Goal: Contribute content: Contribute content

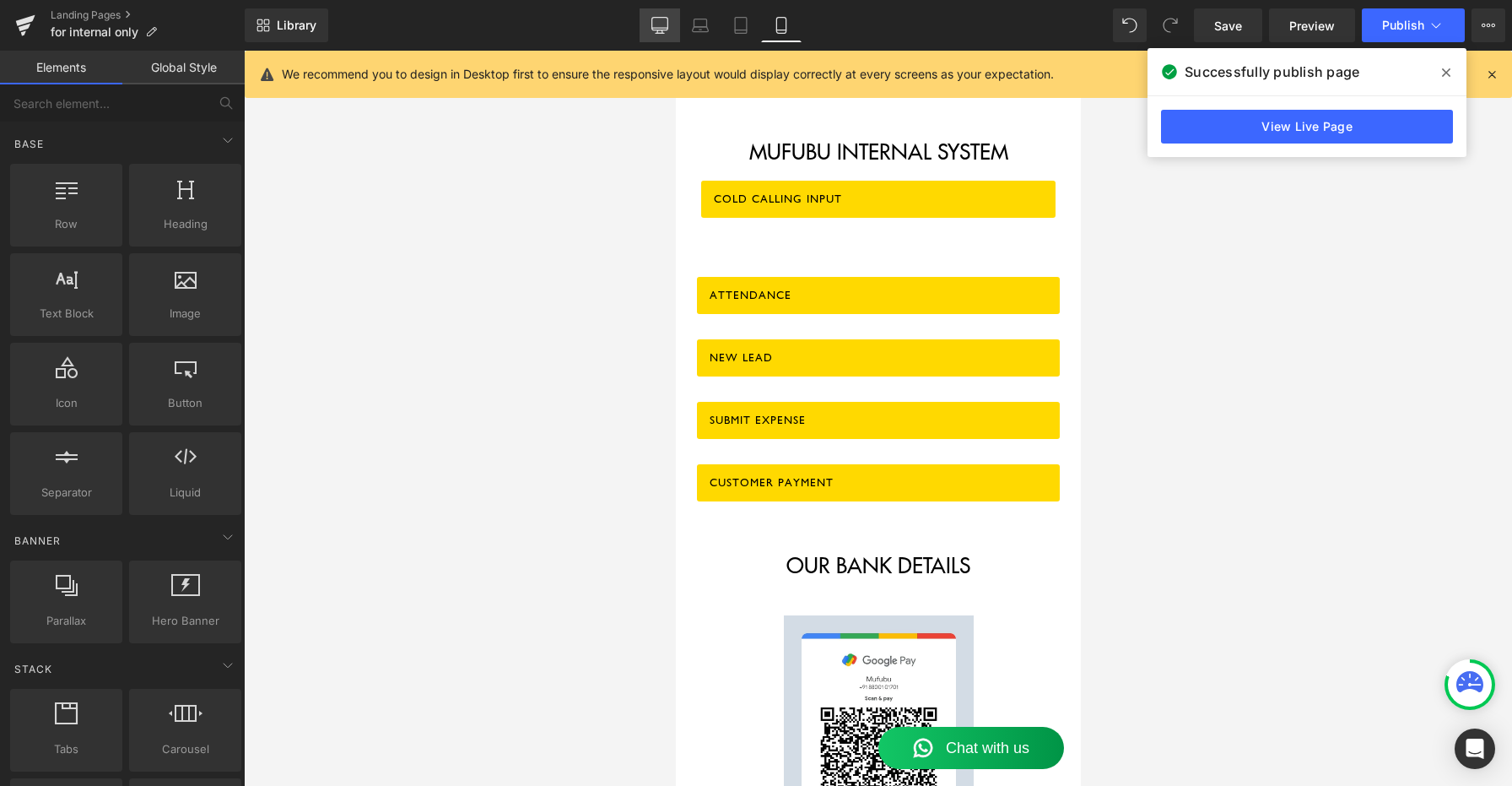
click at [667, 33] on icon at bounding box center [659, 25] width 16 height 16
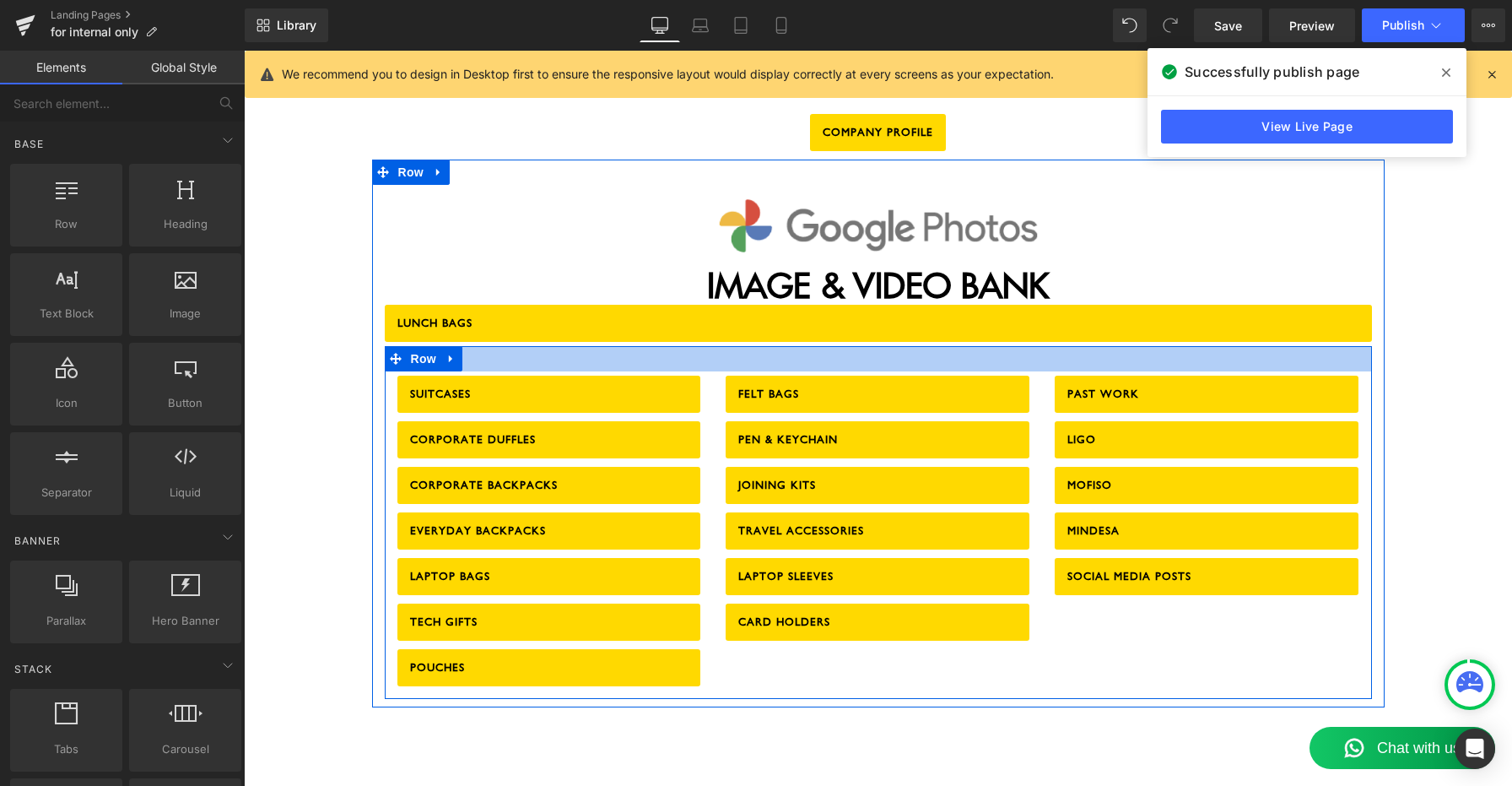
scroll to position [1810, 0]
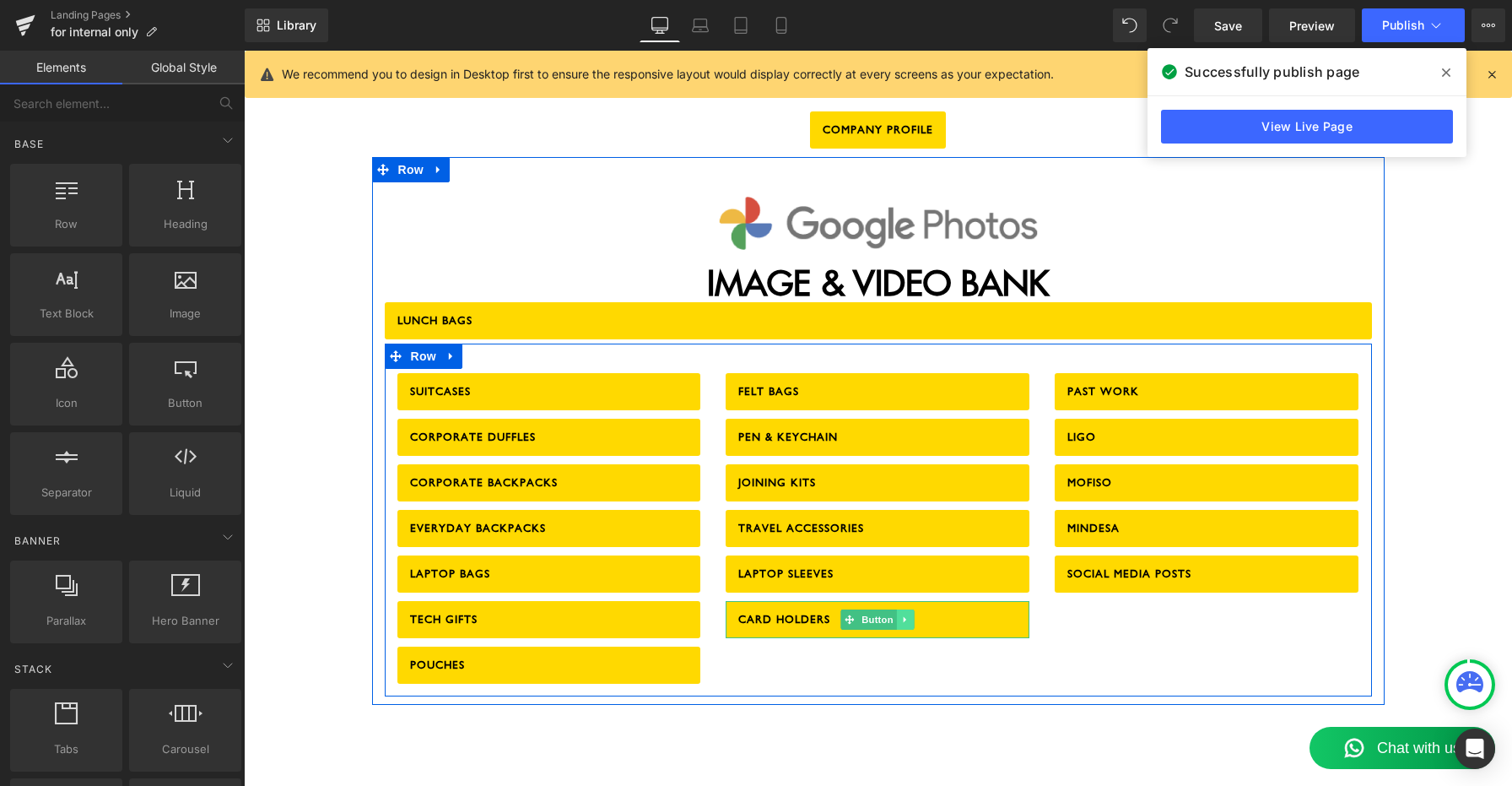
click at [905, 616] on icon at bounding box center [905, 619] width 3 height 5
click at [894, 614] on icon at bounding box center [897, 619] width 9 height 9
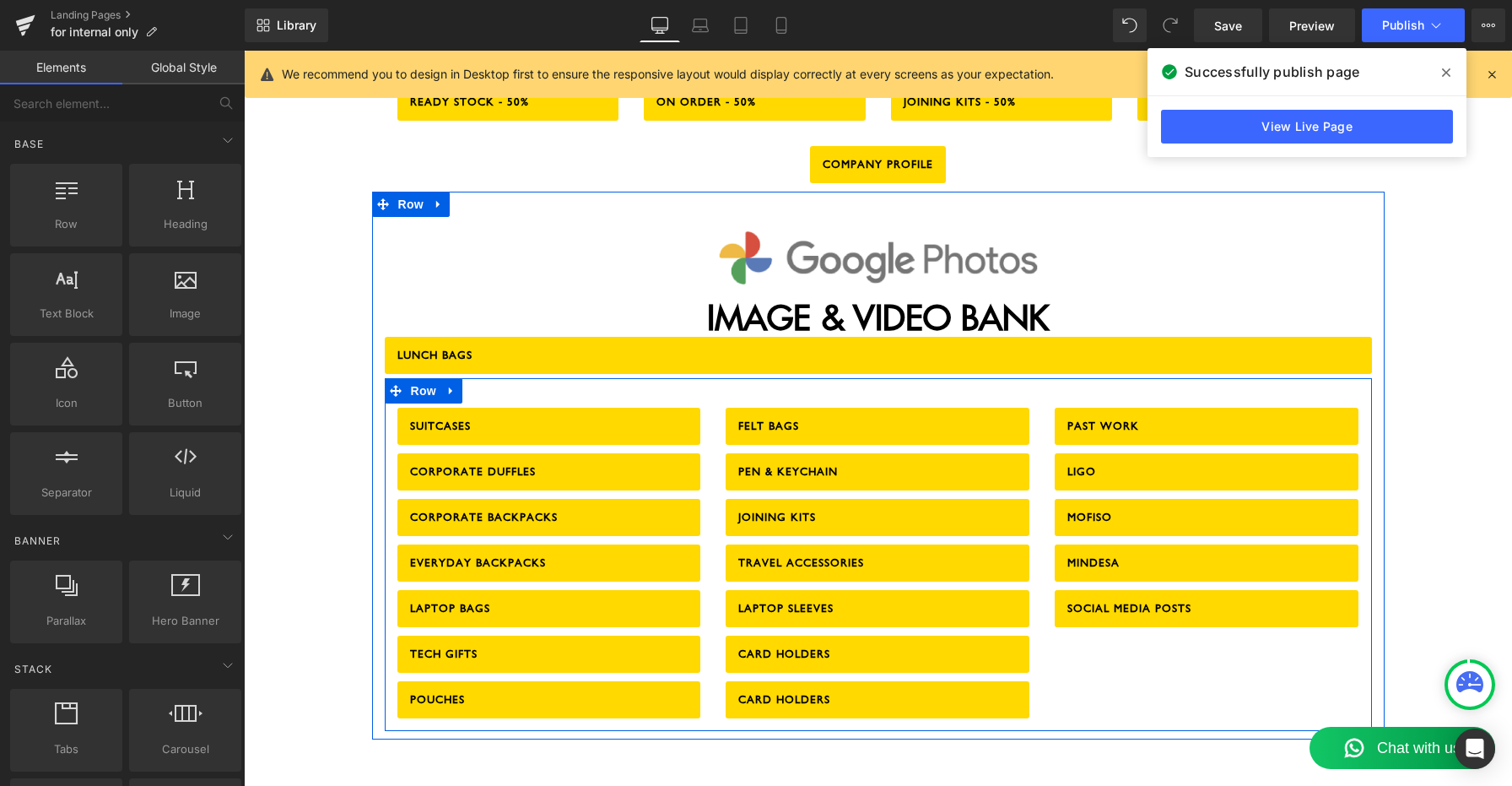
scroll to position [1935, 0]
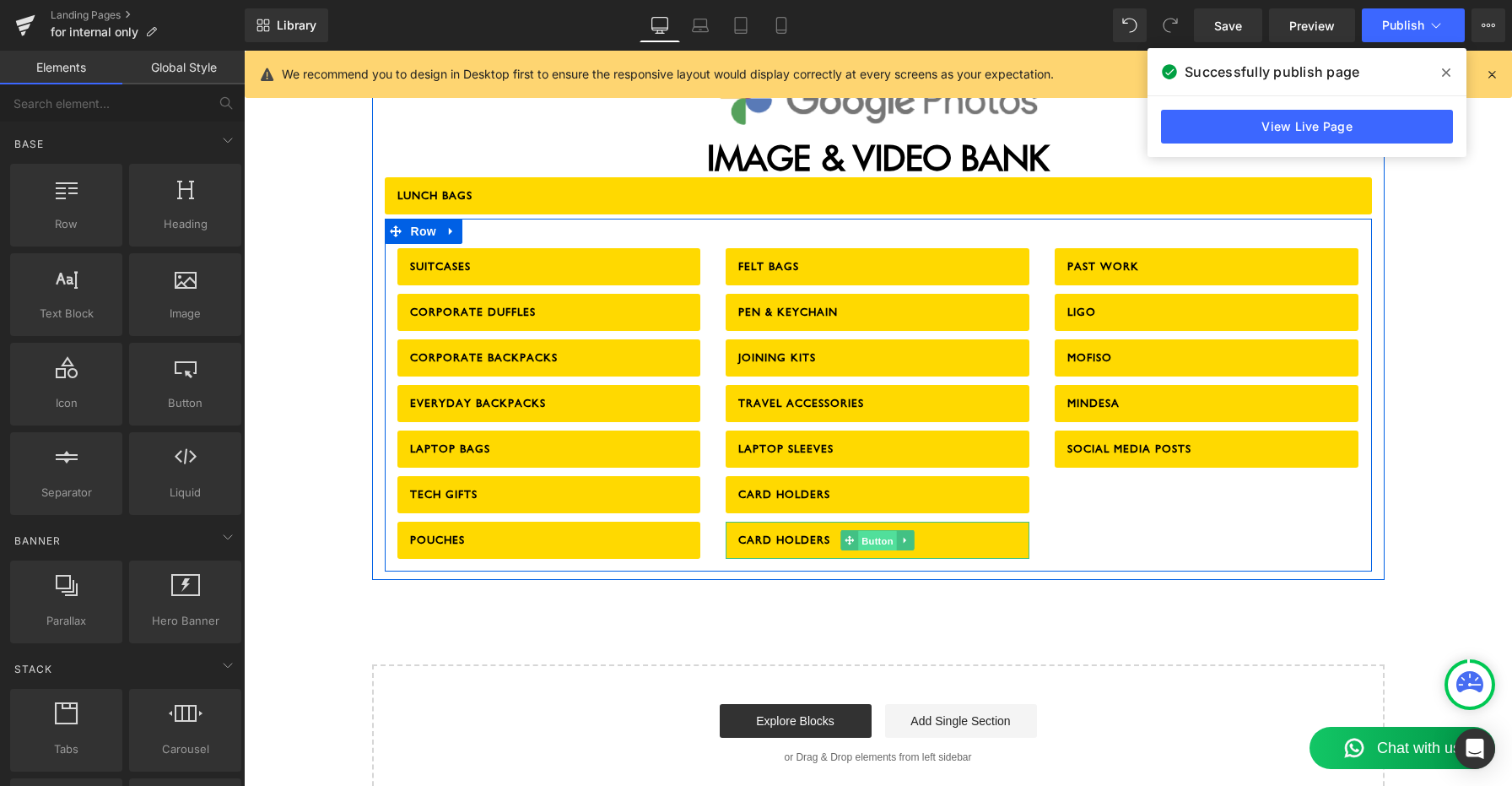
click at [876, 530] on span "Button" at bounding box center [878, 540] width 38 height 20
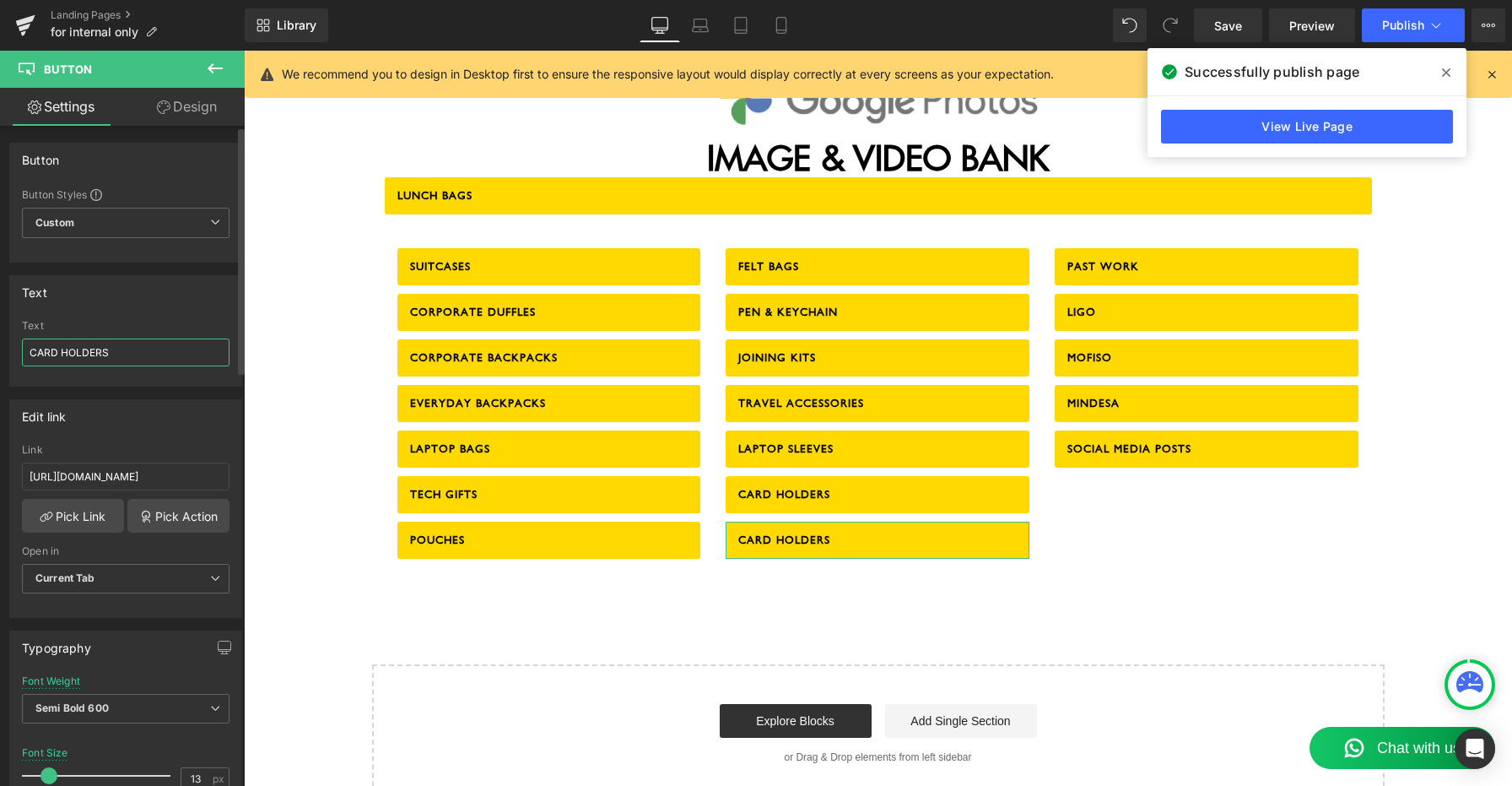
click at [92, 350] on input "CARD HOLDERS" at bounding box center [125, 352] width 208 height 27
type input "JUTE FOLDERS"
click at [74, 482] on input "[URL][DOMAIN_NAME]" at bounding box center [125, 476] width 208 height 27
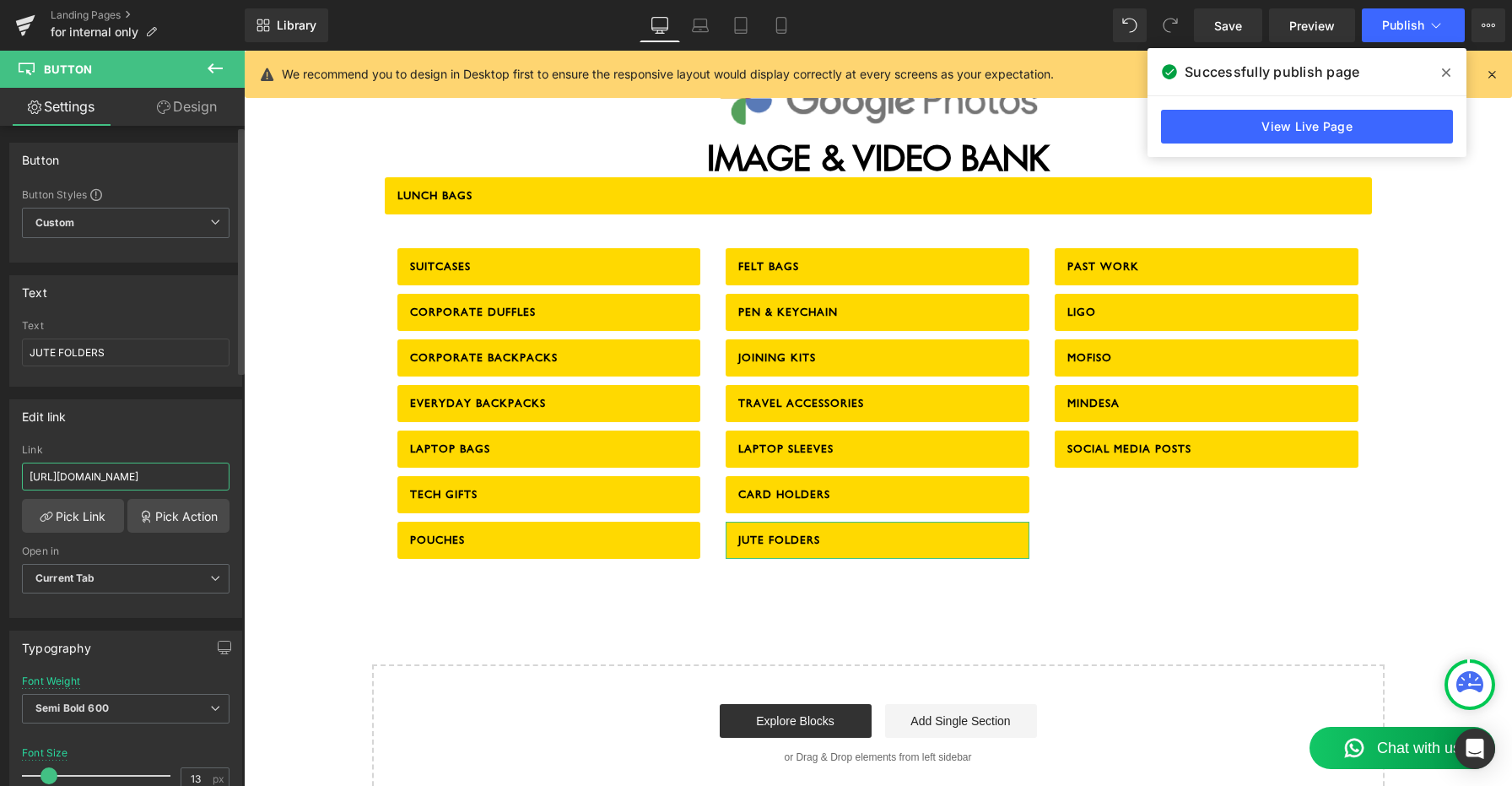
click at [74, 482] on input "[URL][DOMAIN_NAME]" at bounding box center [125, 476] width 208 height 27
paste input "rNDj9Xe9x9H6D5UL"
type input "[URL][DOMAIN_NAME]"
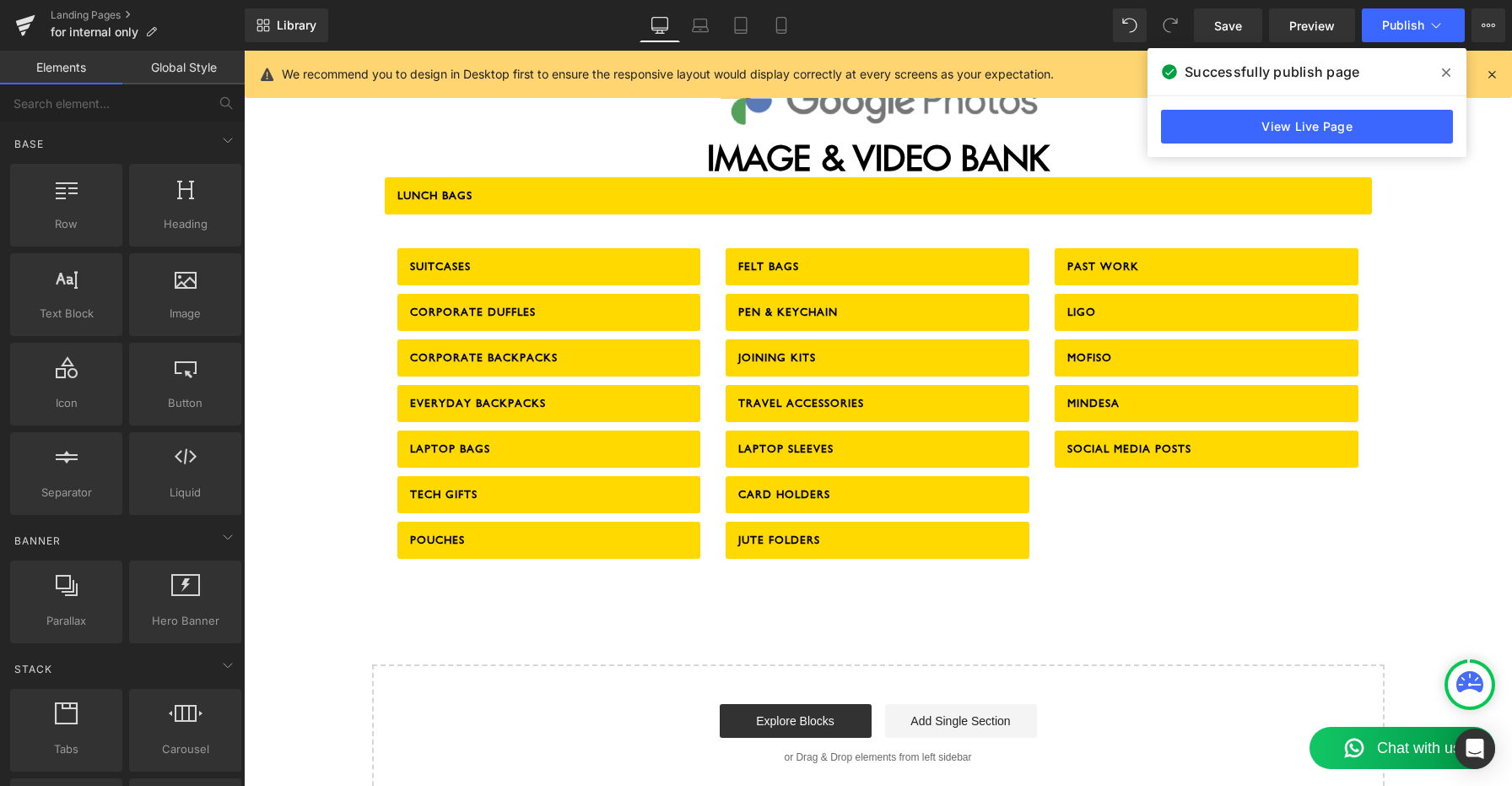
click at [1442, 70] on icon at bounding box center [1445, 72] width 8 height 14
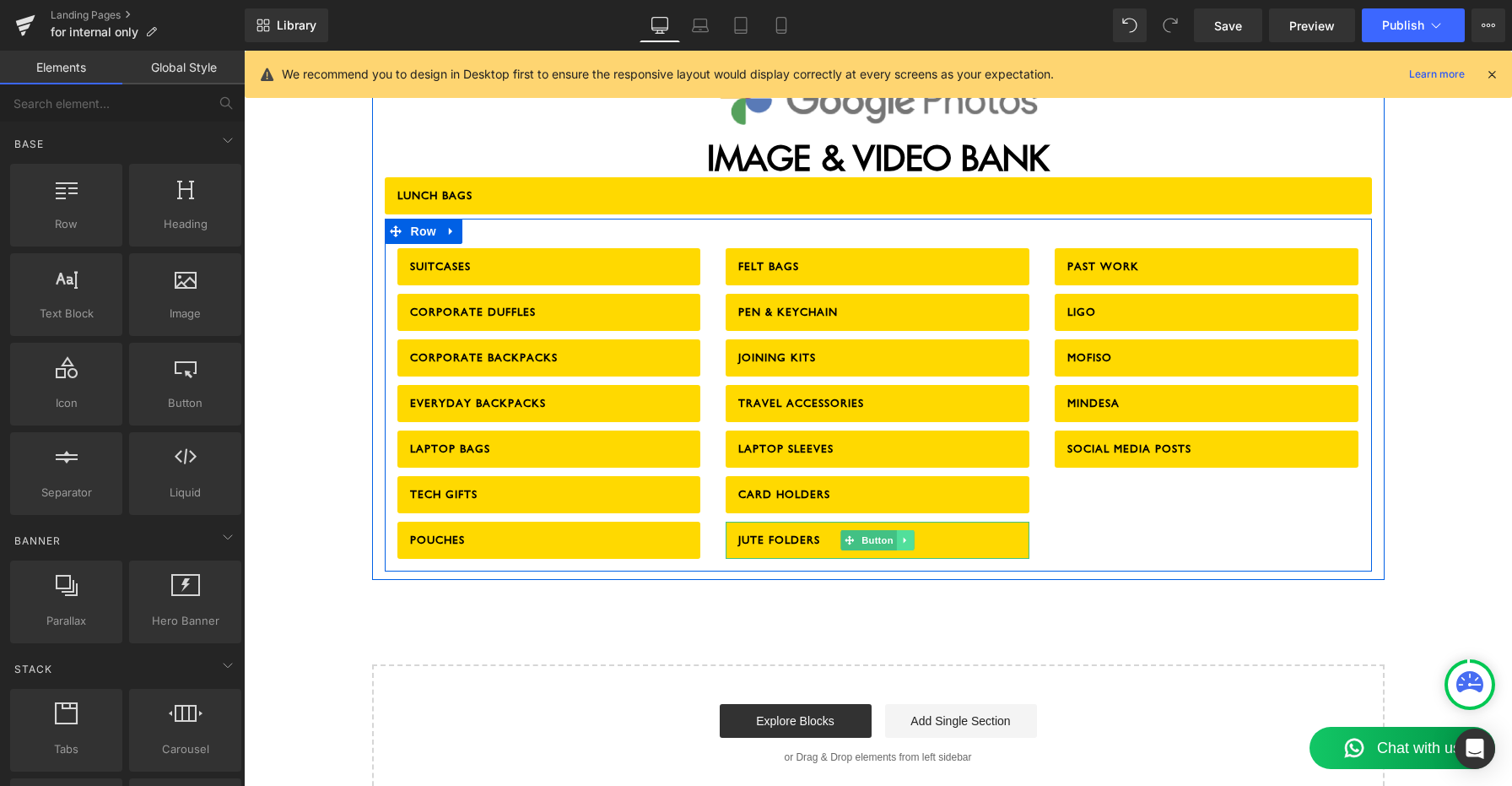
click at [903, 535] on icon at bounding box center [906, 540] width 9 height 10
click at [895, 535] on icon at bounding box center [897, 540] width 9 height 9
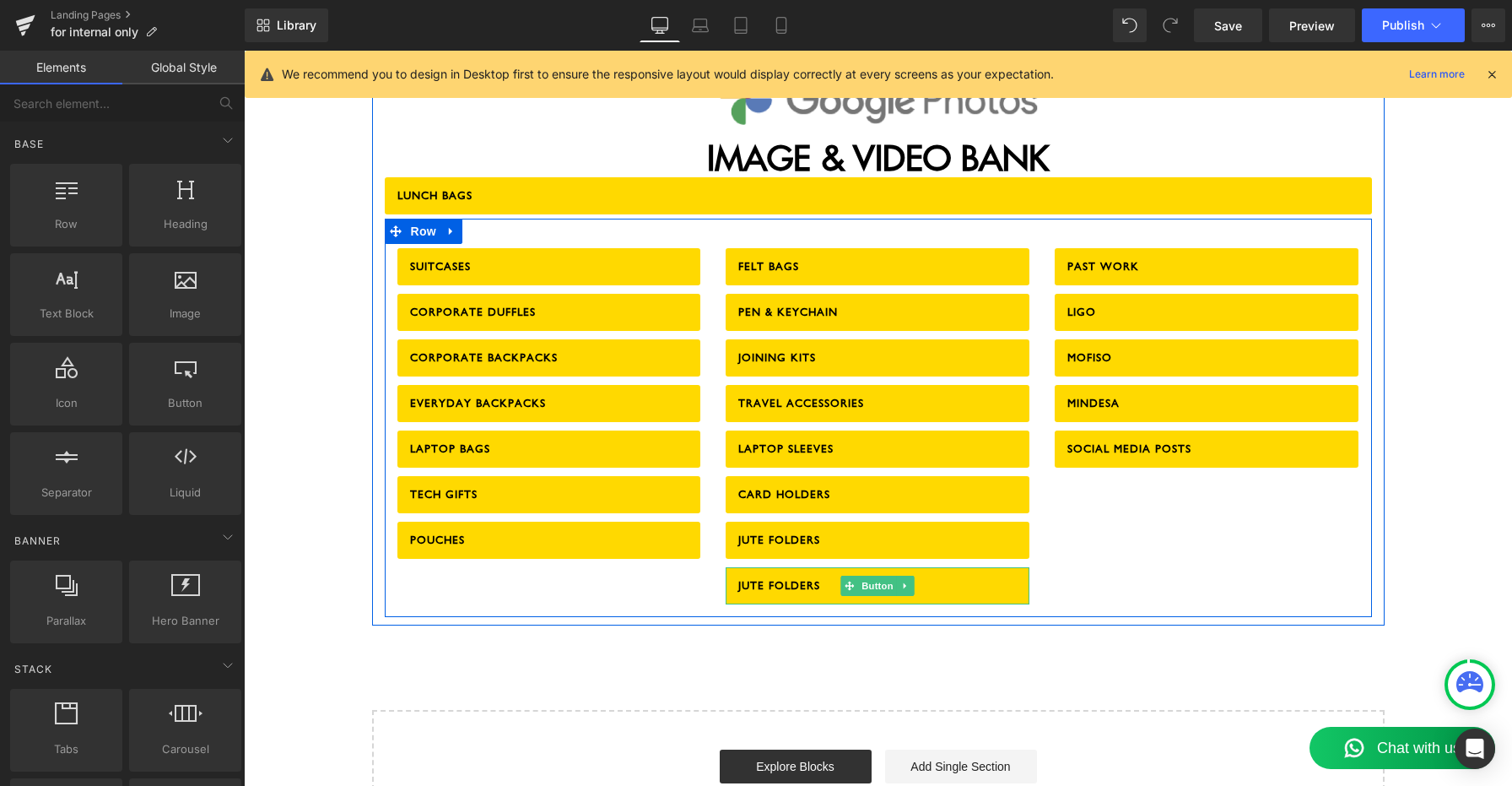
click at [890, 576] on span "Button" at bounding box center [878, 586] width 38 height 20
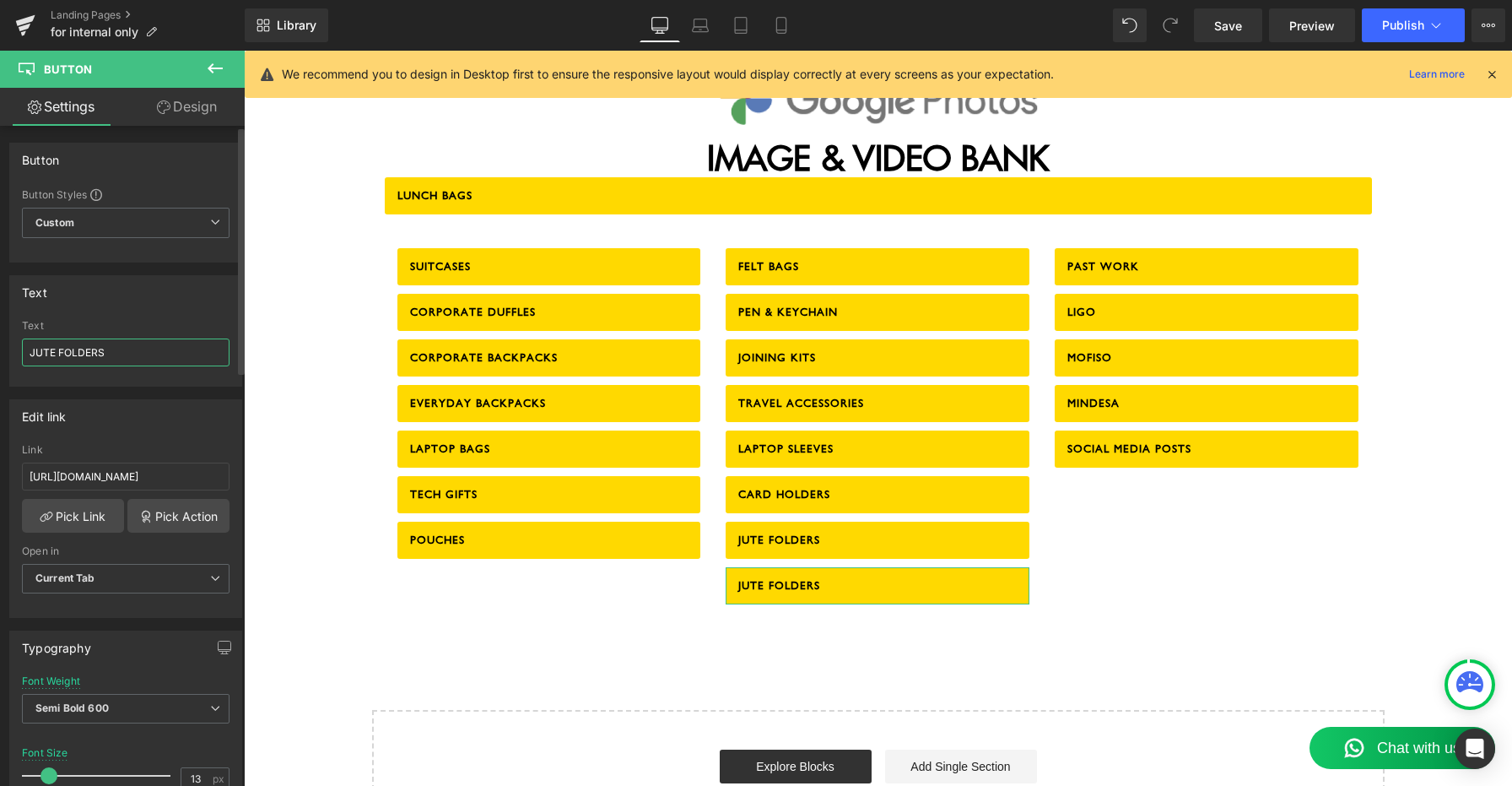
click at [101, 356] on input "JUTE FOLDERS" at bounding box center [125, 352] width 208 height 27
paste input "[URL][DOMAIN_NAME]"
type input "BOTTLES & MUGS"
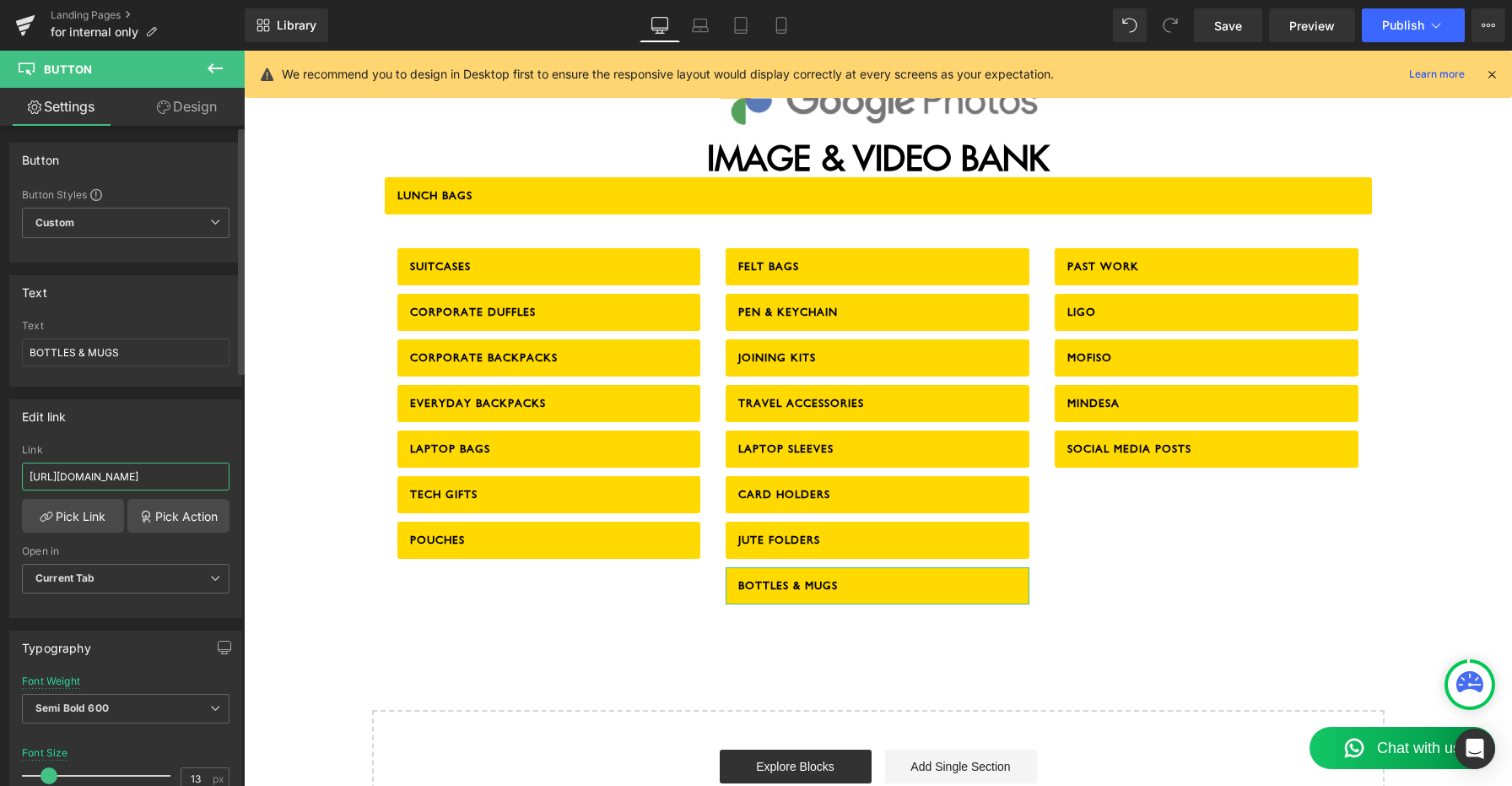
click at [91, 470] on input "[URL][DOMAIN_NAME]" at bounding box center [125, 476] width 208 height 27
paste input "Lv8EcpCuTcoTTXS88"
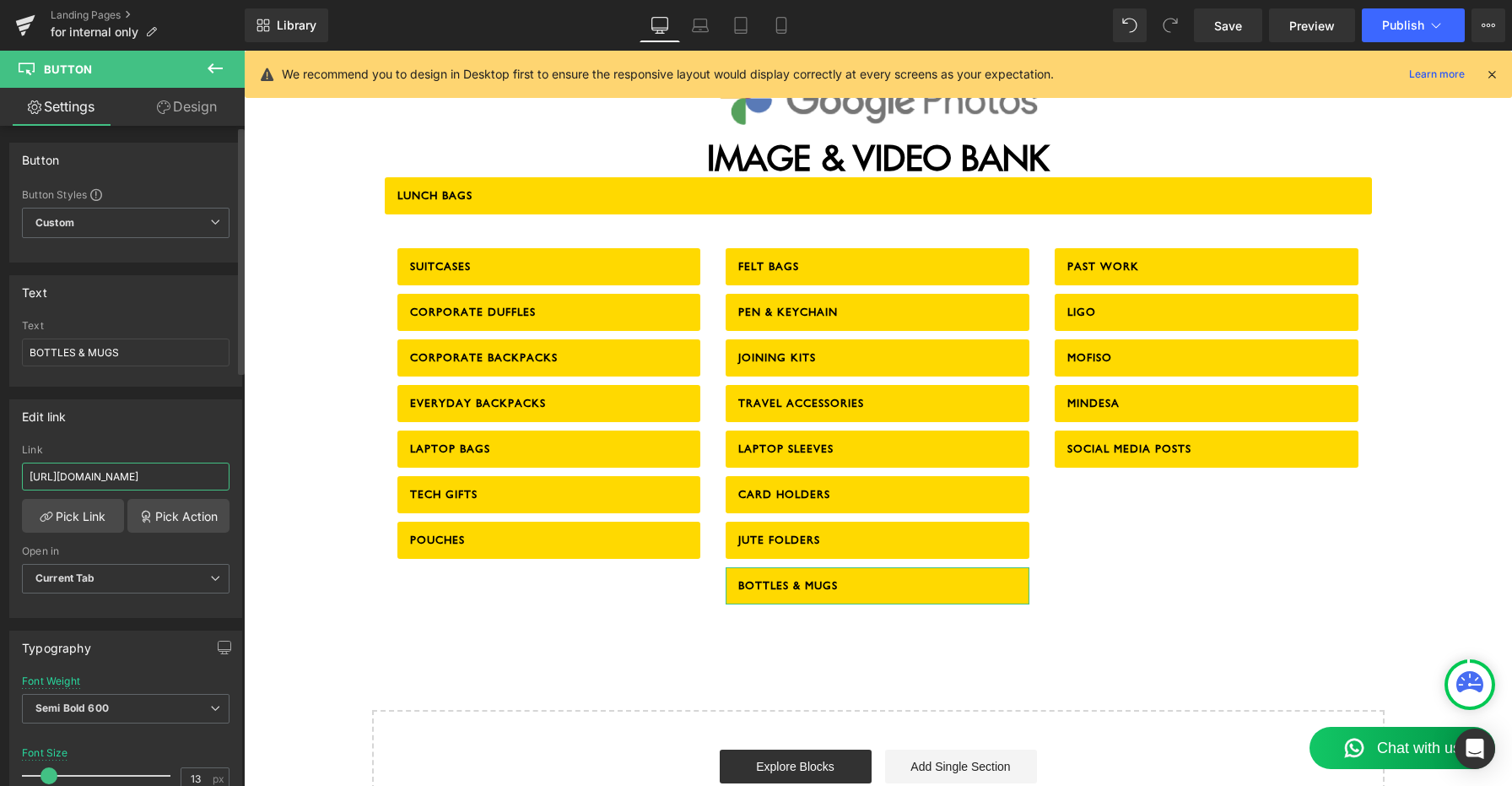
type input "[URL][DOMAIN_NAME]"
click at [175, 432] on div "Edit link [URL][DOMAIN_NAME] Link [URL][DOMAIN_NAME] Pick Link Pick Action Curr…" at bounding box center [125, 508] width 233 height 219
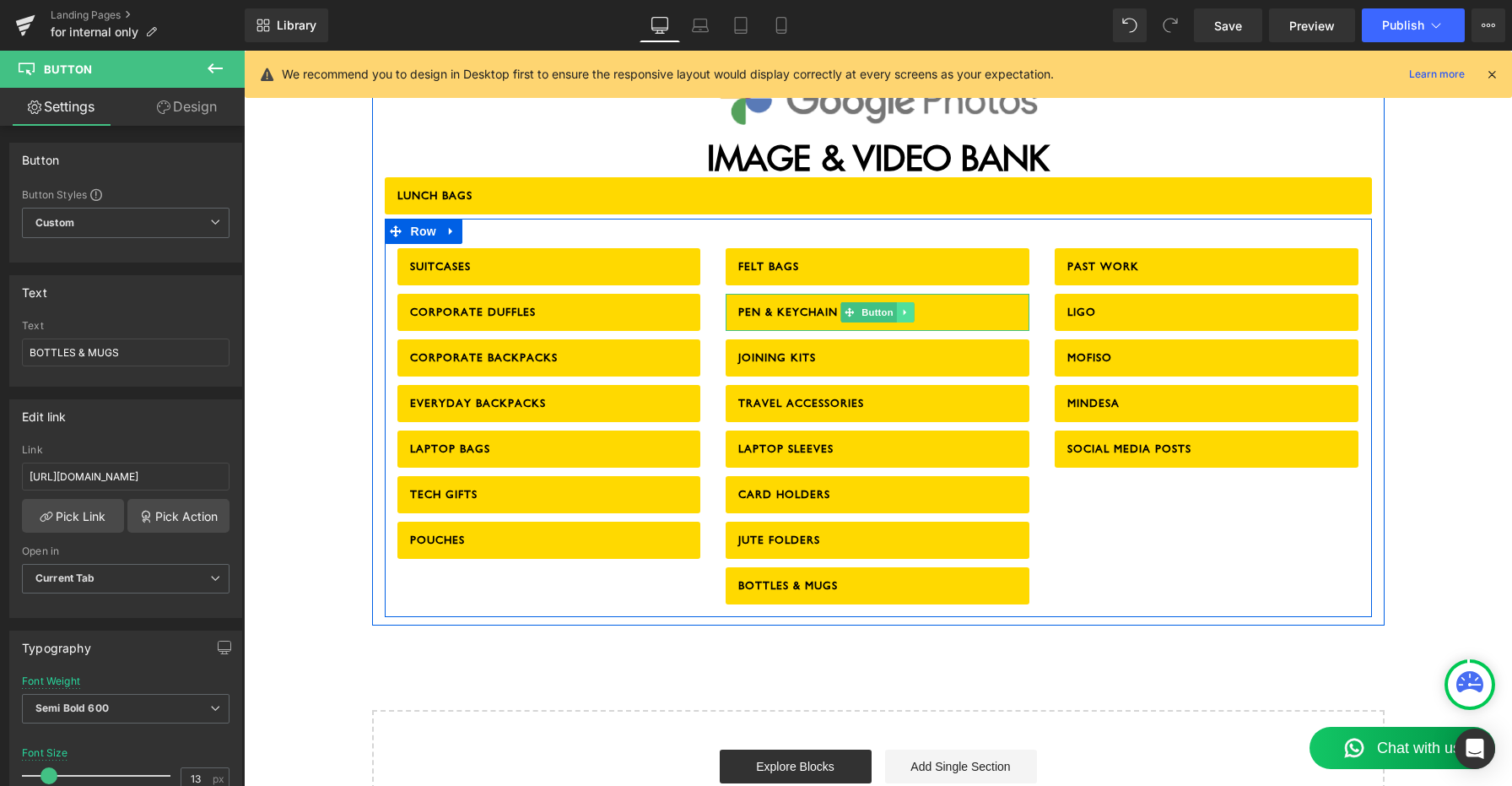
click at [906, 309] on icon at bounding box center [905, 312] width 3 height 5
click at [895, 307] on icon at bounding box center [897, 312] width 9 height 9
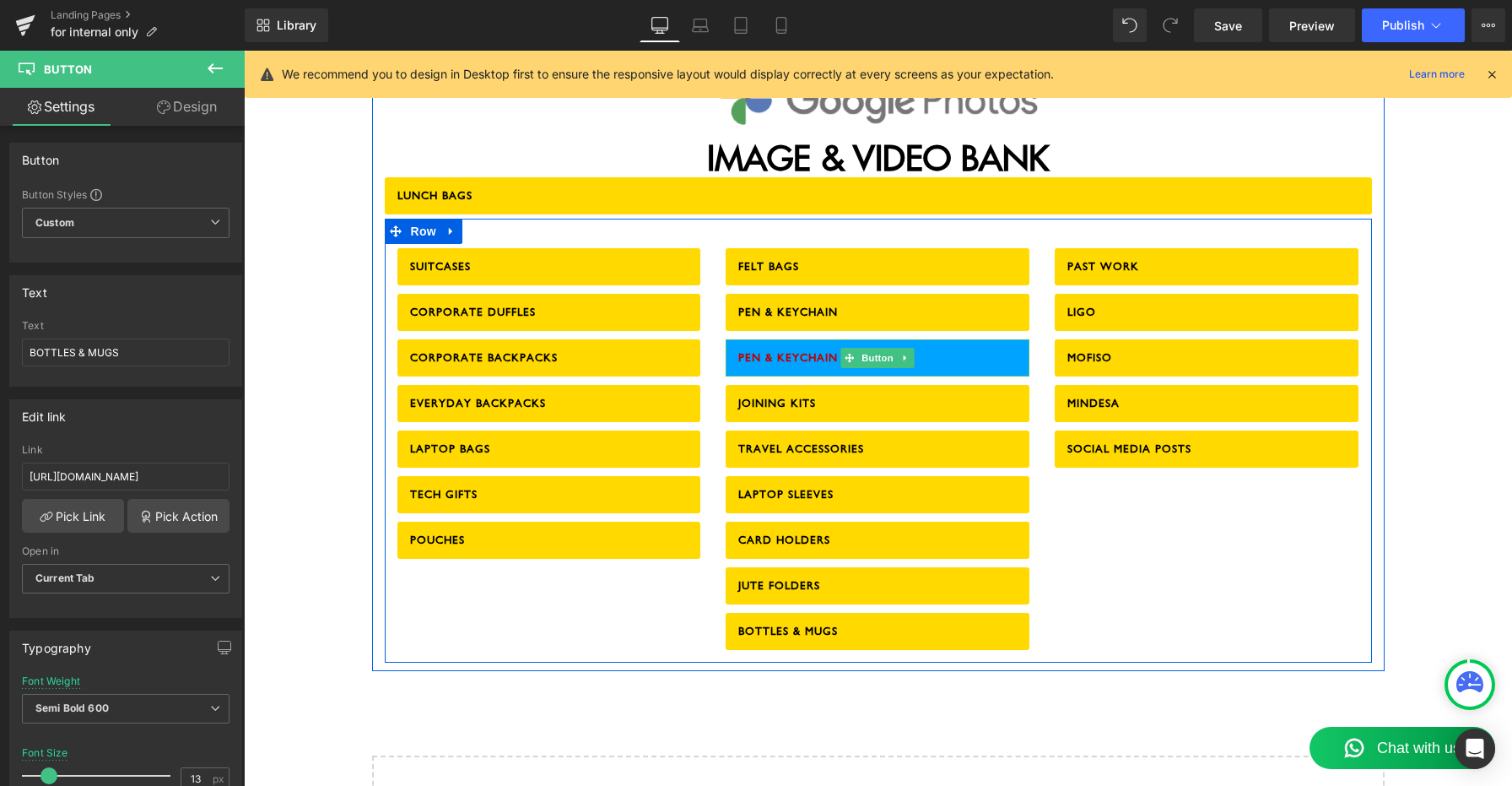
click at [806, 339] on span "PEN & KEYCHAIN" at bounding box center [788, 358] width 100 height 38
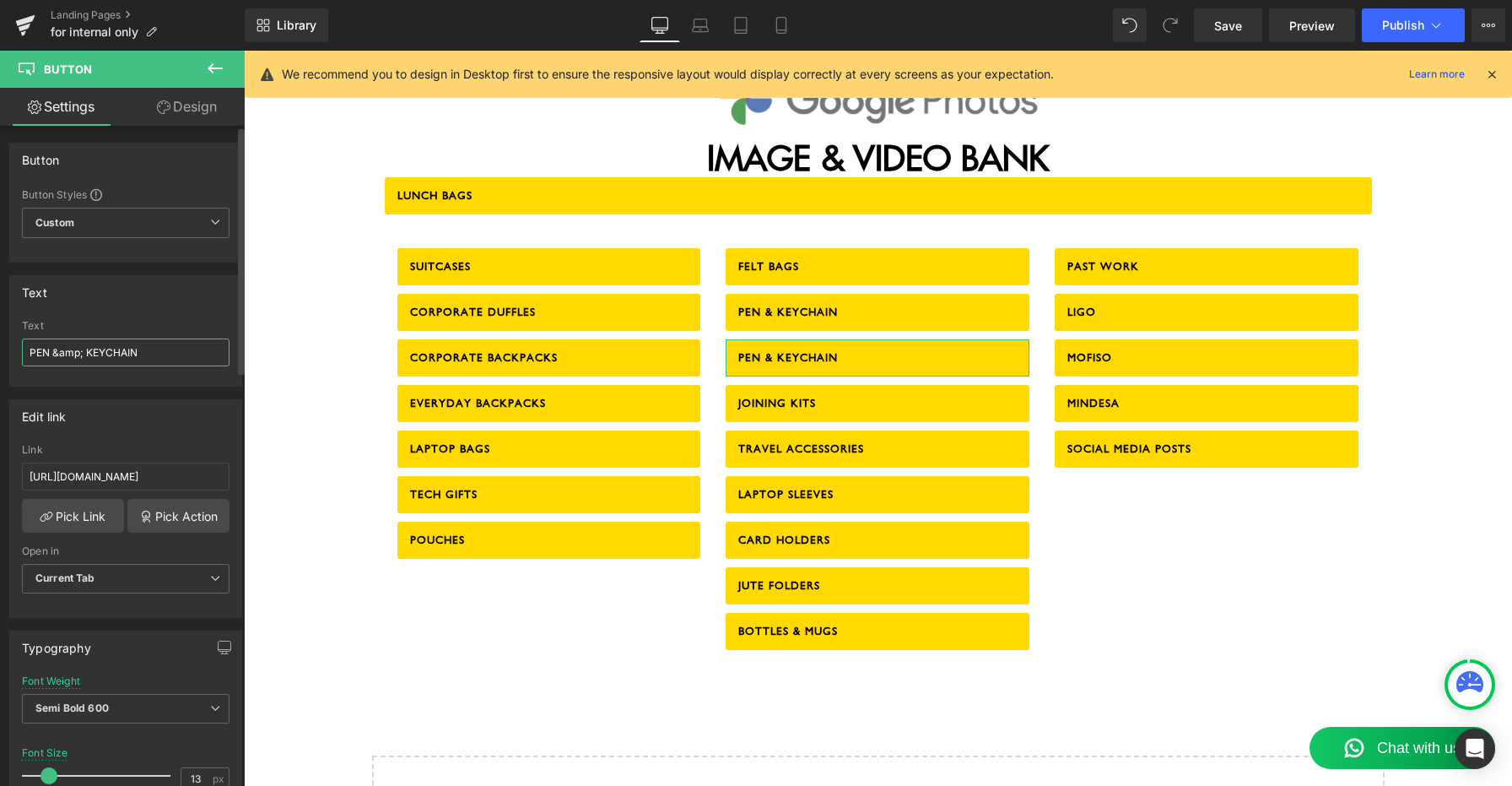
click at [86, 360] on input "PEN &amp; KEYCHAIN" at bounding box center [125, 352] width 208 height 27
type input "PLASTIC PENS"
click at [149, 473] on input "[URL][DOMAIN_NAME]" at bounding box center [125, 476] width 208 height 27
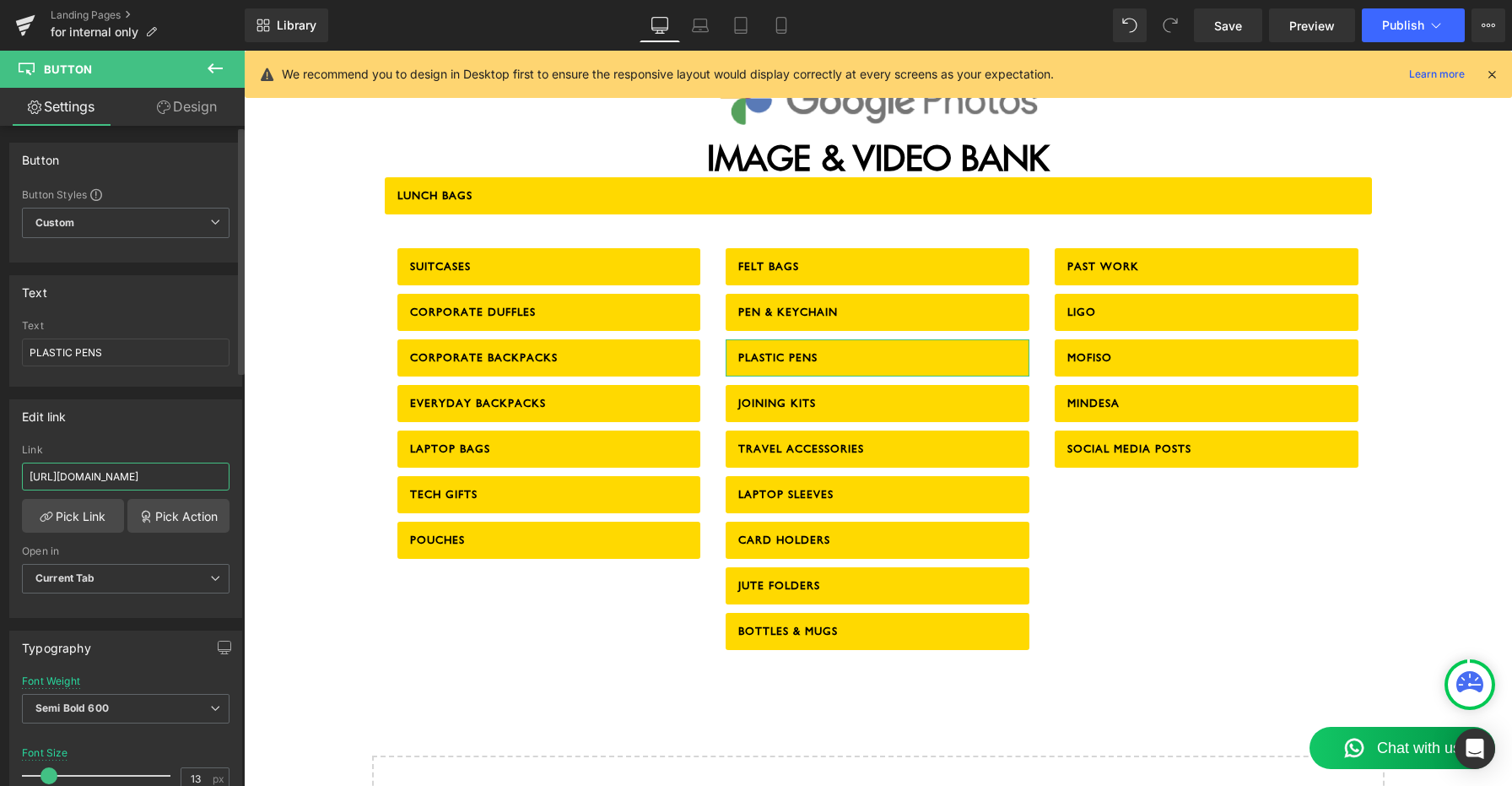
click at [149, 473] on input "[URL][DOMAIN_NAME]" at bounding box center [125, 476] width 208 height 27
paste input "HbaZQLJKgKibor8f9"
type input "[URL][DOMAIN_NAME]"
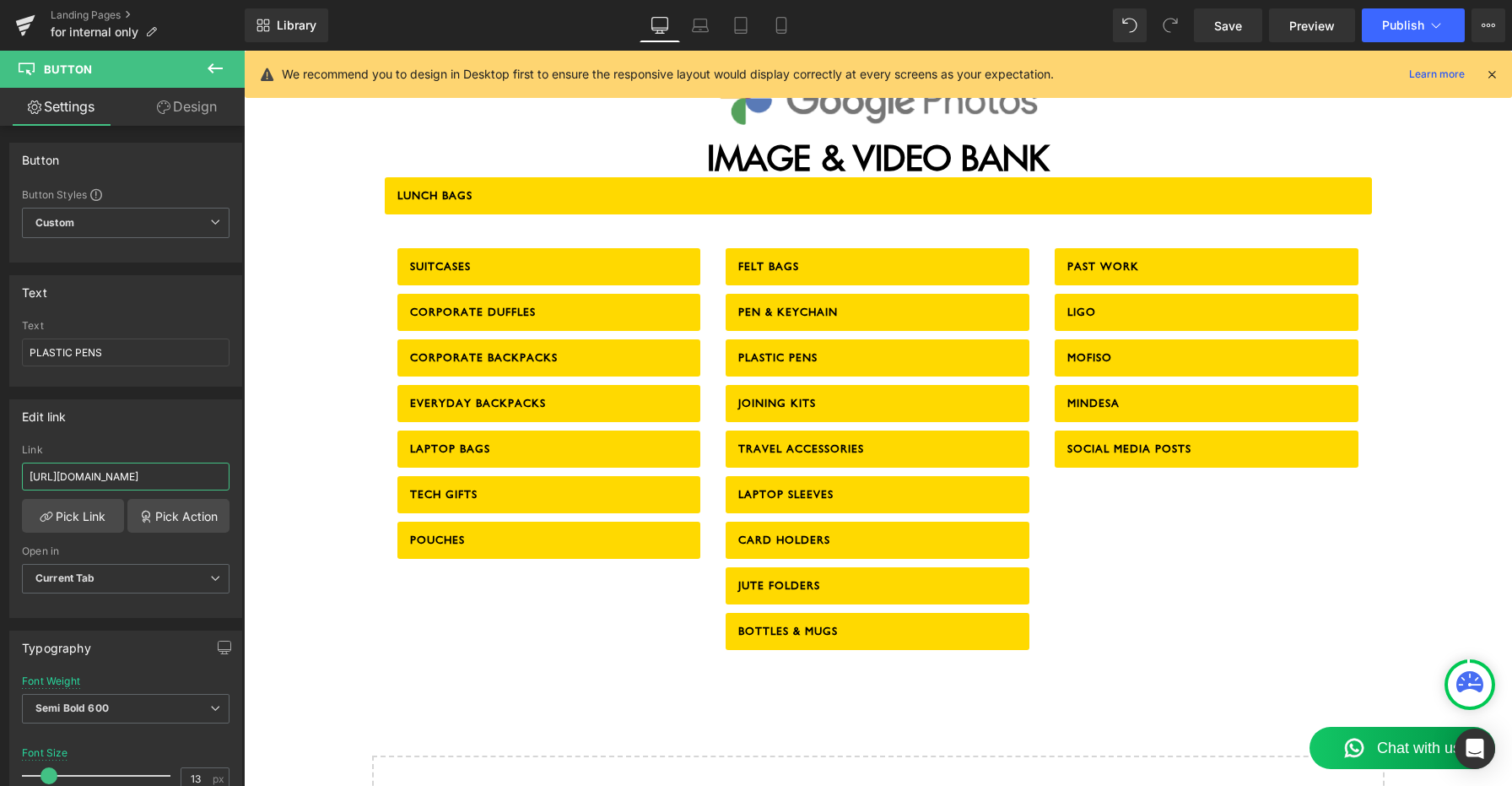
scroll to position [0, 0]
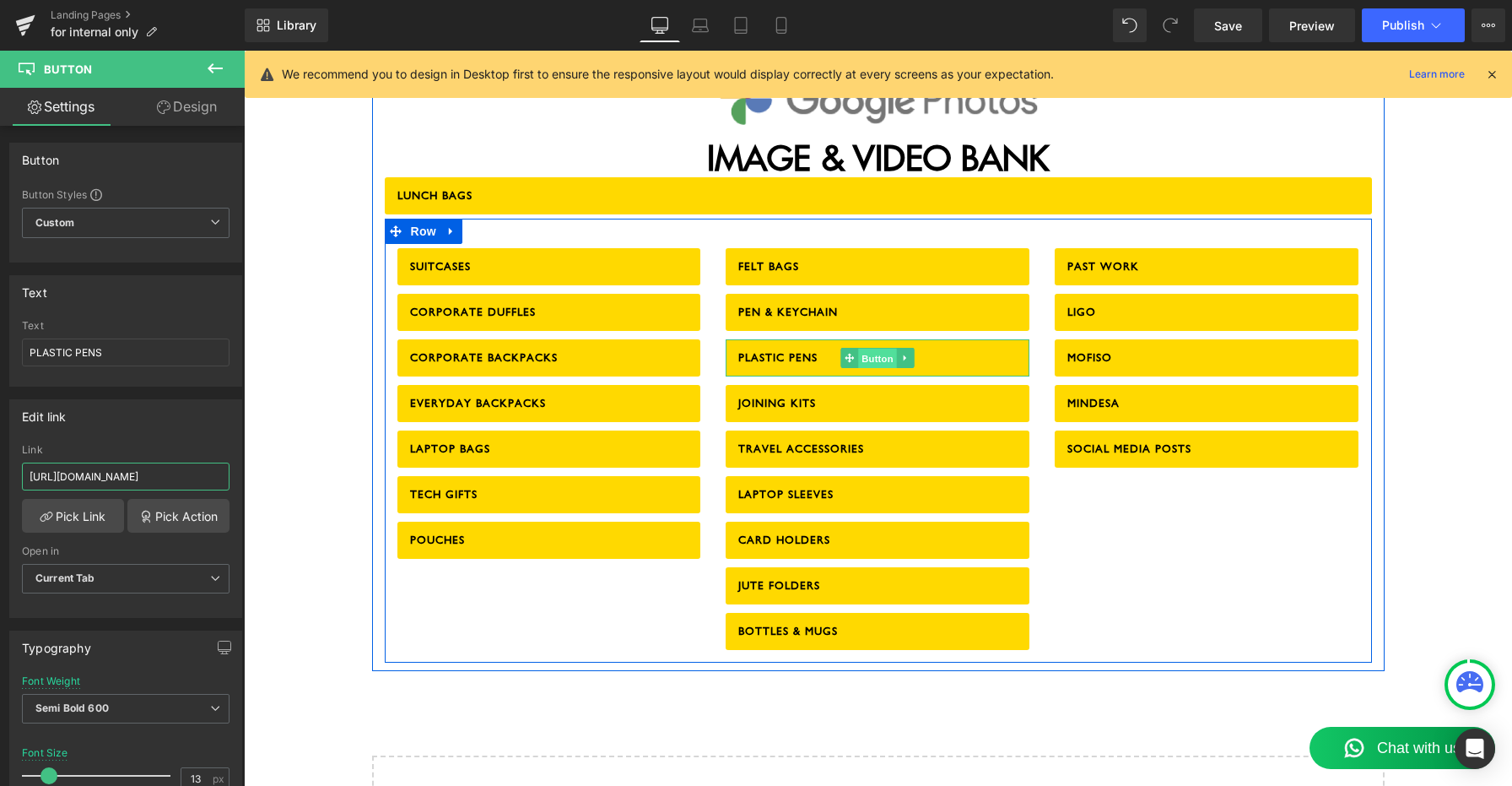
click at [872, 348] on span "Button" at bounding box center [878, 358] width 38 height 20
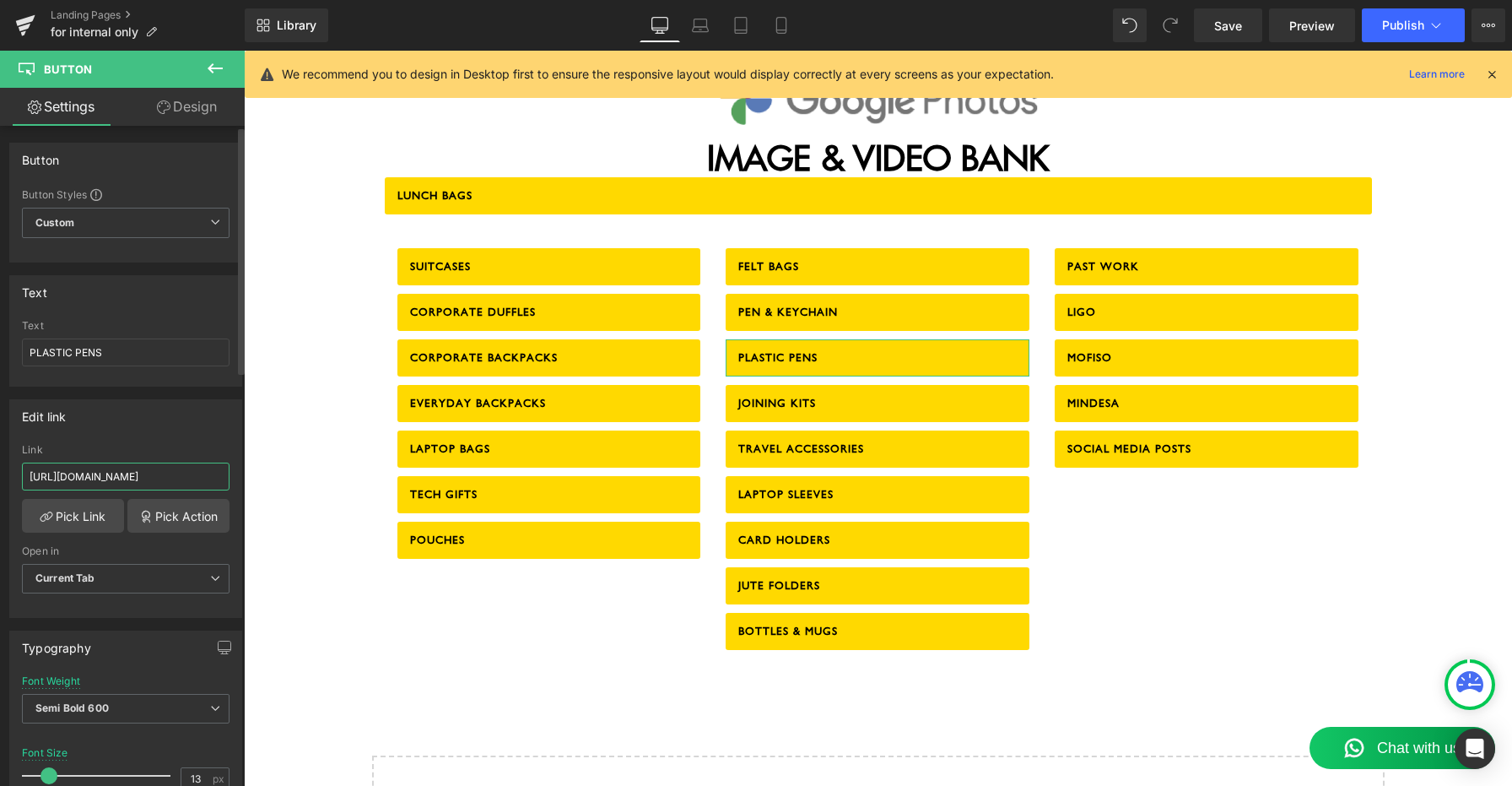
click at [134, 482] on input "[URL][DOMAIN_NAME]" at bounding box center [125, 476] width 208 height 27
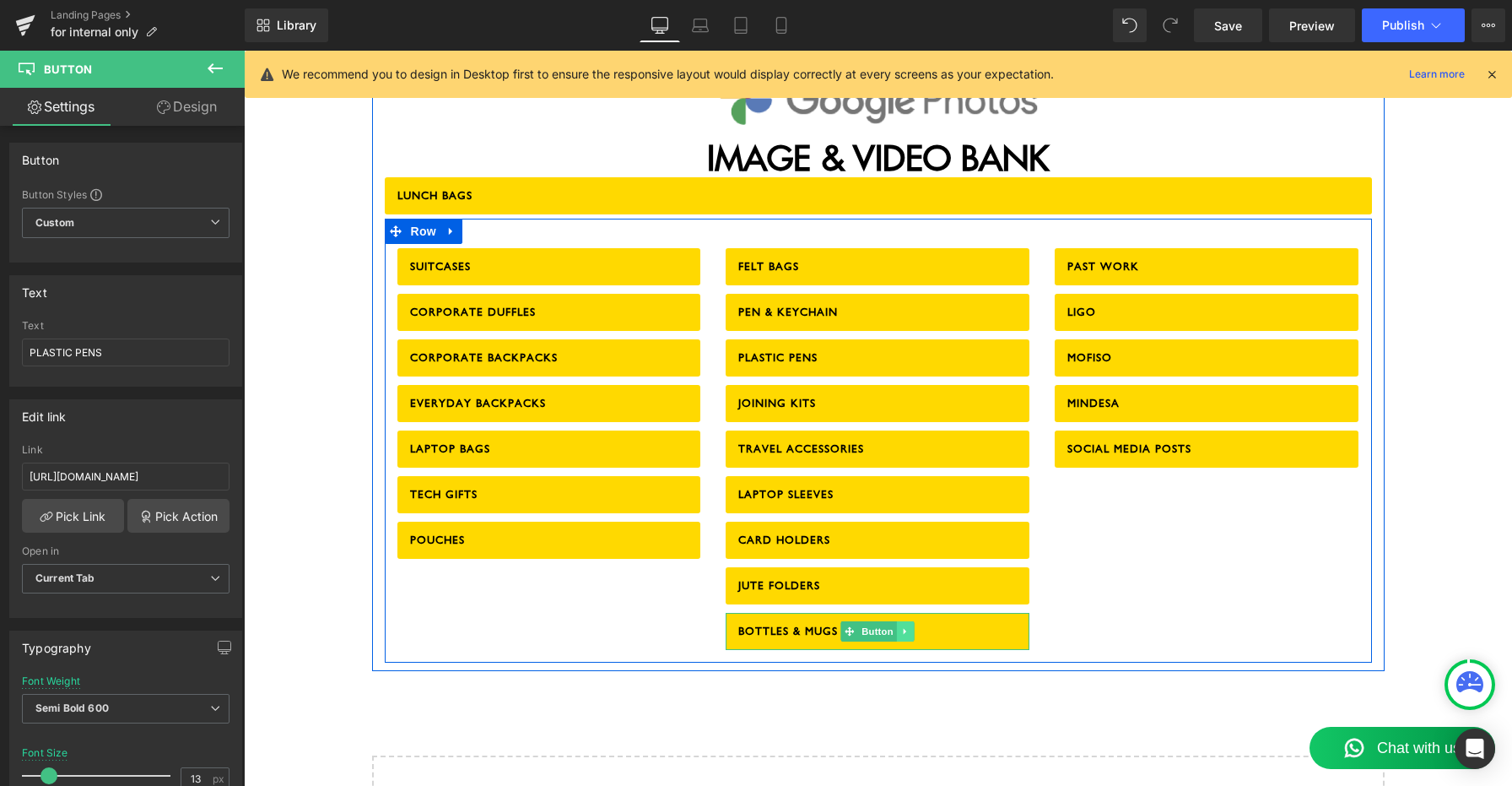
click at [904, 628] on icon at bounding box center [905, 630] width 3 height 5
click at [893, 626] on icon at bounding box center [897, 630] width 9 height 9
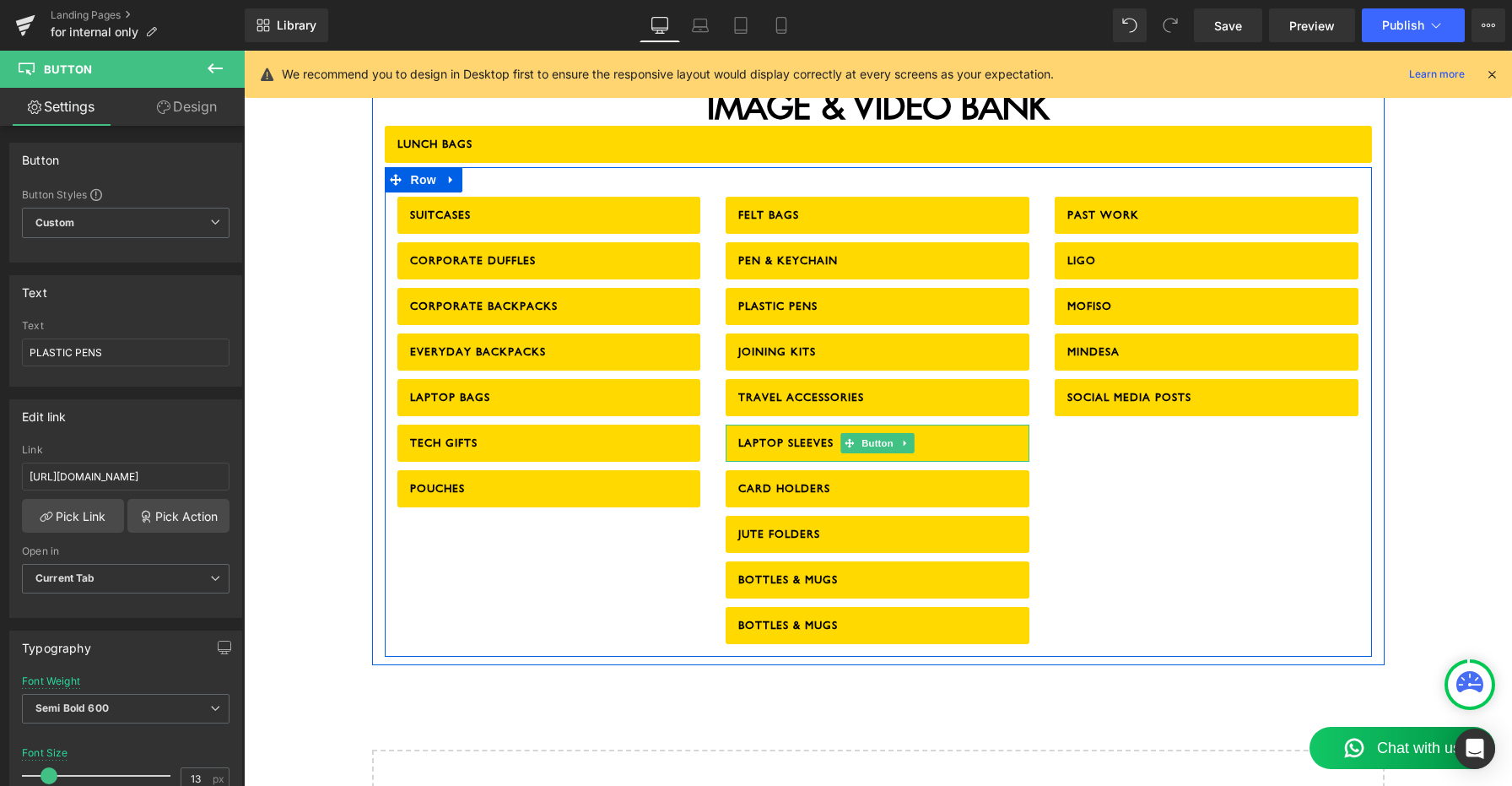
scroll to position [2019, 0]
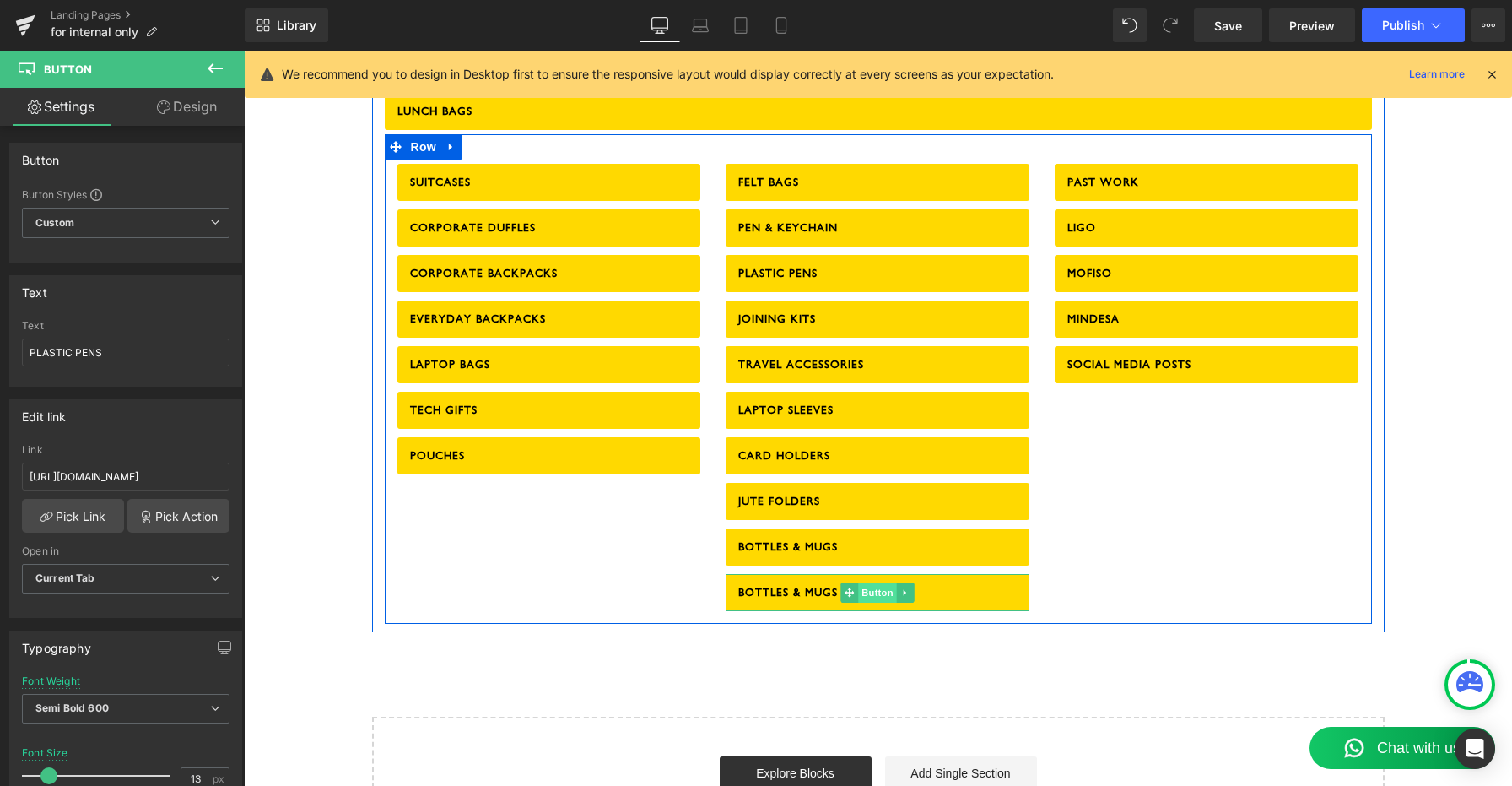
click at [874, 582] on span "Button" at bounding box center [878, 592] width 38 height 20
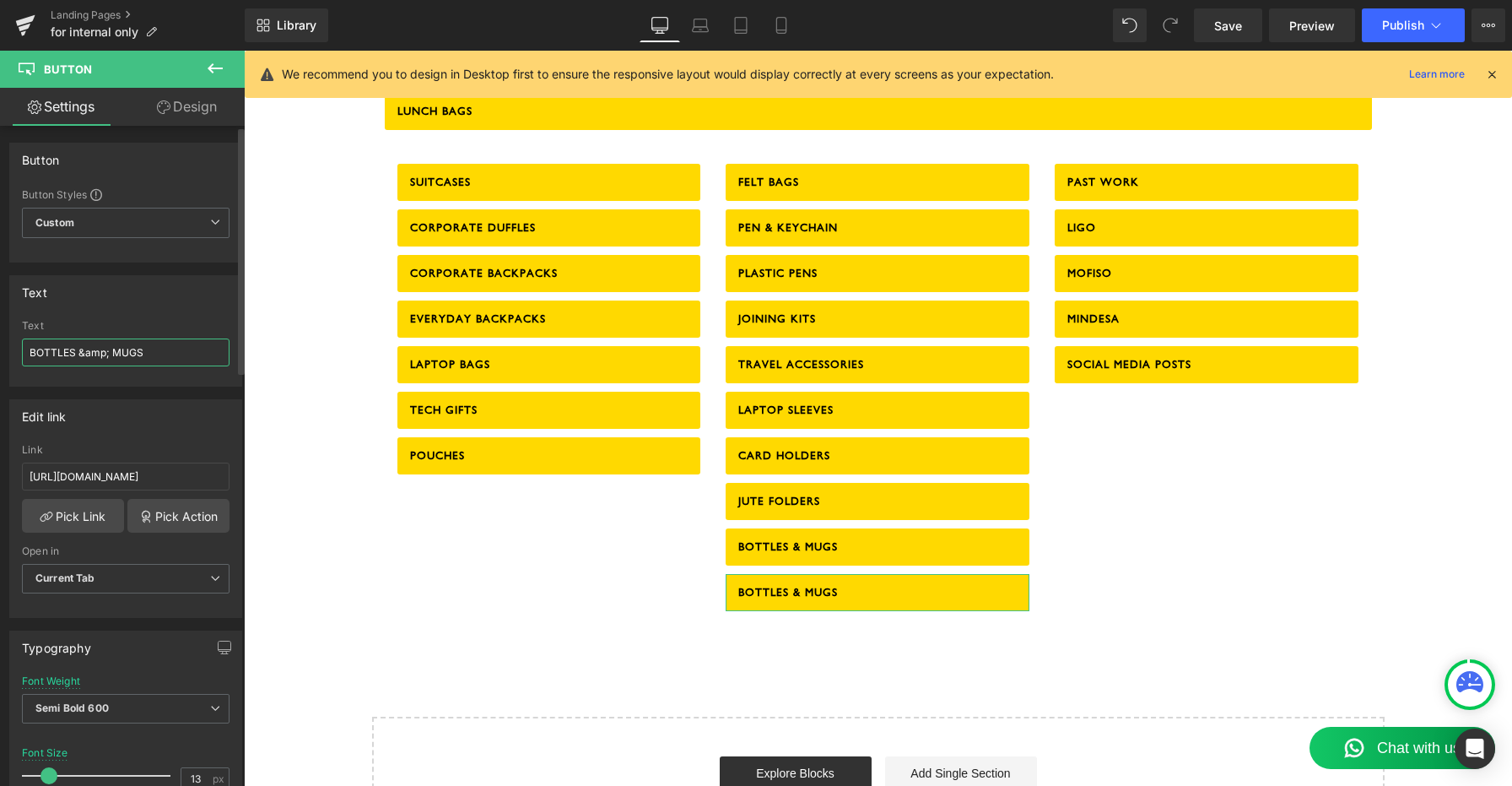
click at [120, 352] on input "BOTTLES &amp; MUGS" at bounding box center [125, 352] width 208 height 27
type input "NOTEBOOKS"
click at [108, 484] on input "[URL][DOMAIN_NAME]" at bounding box center [125, 476] width 208 height 27
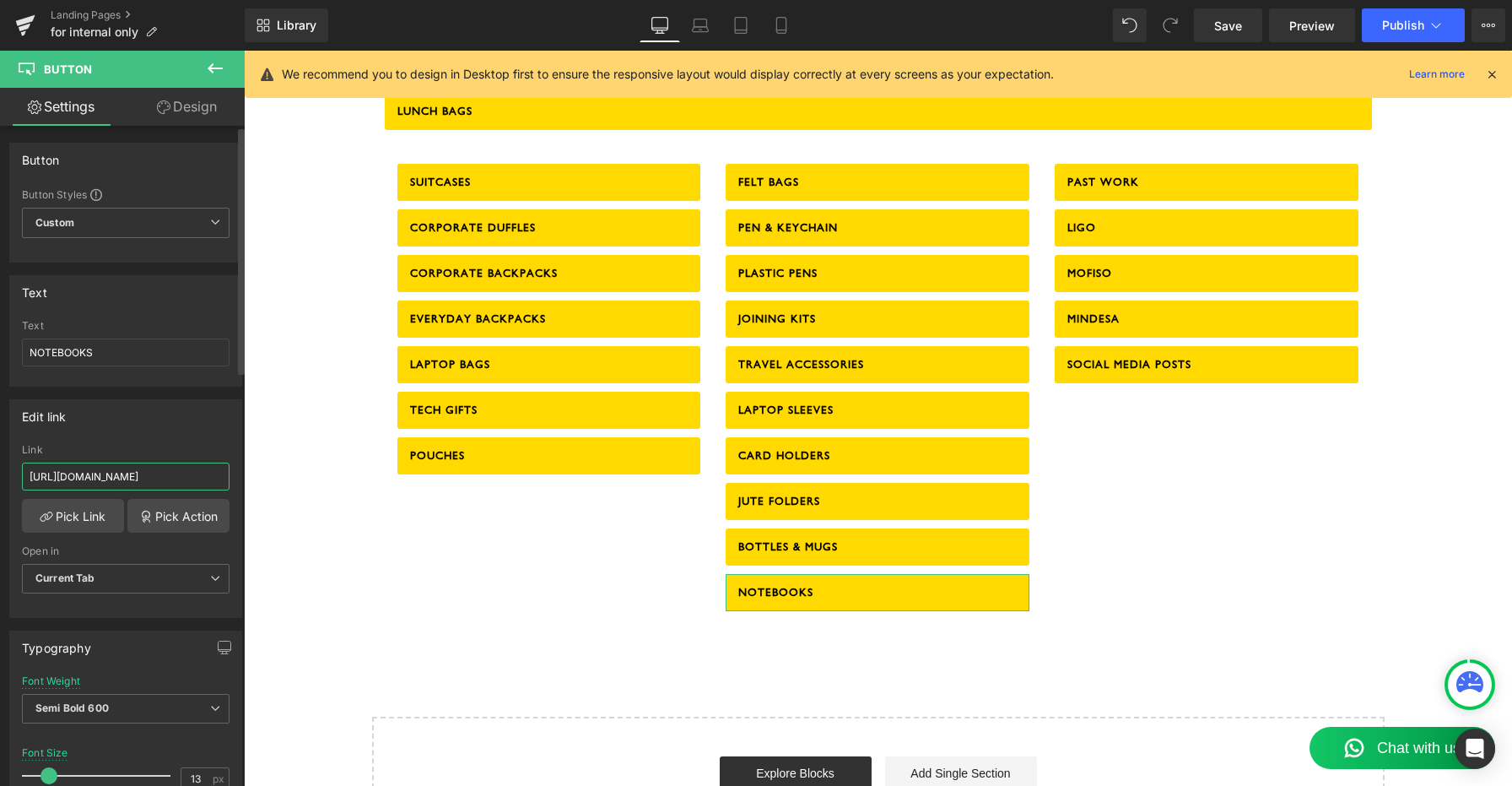
click at [108, 484] on input "[URL][DOMAIN_NAME]" at bounding box center [125, 476] width 208 height 27
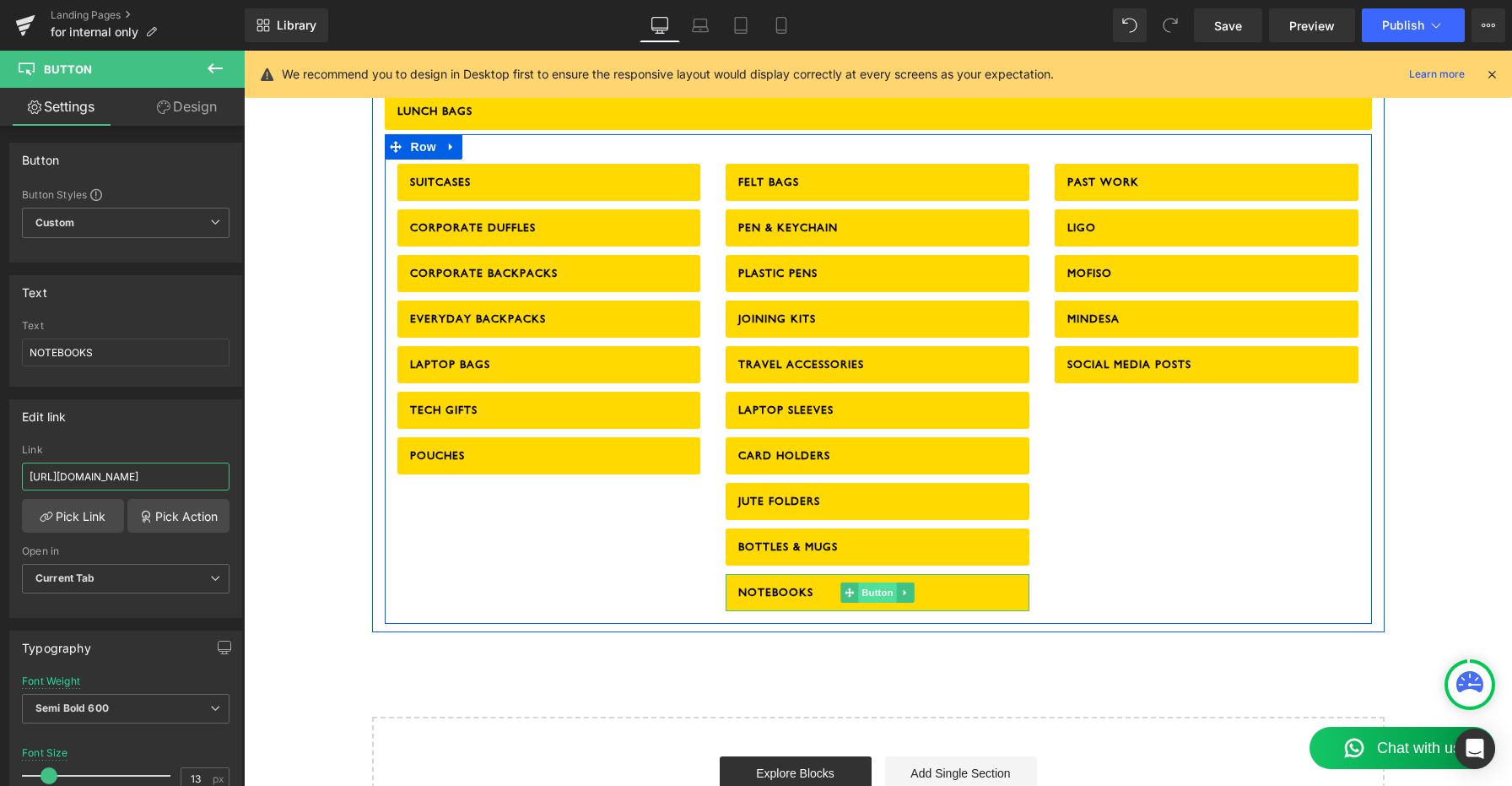
click at [867, 582] on span "Button" at bounding box center [878, 592] width 38 height 20
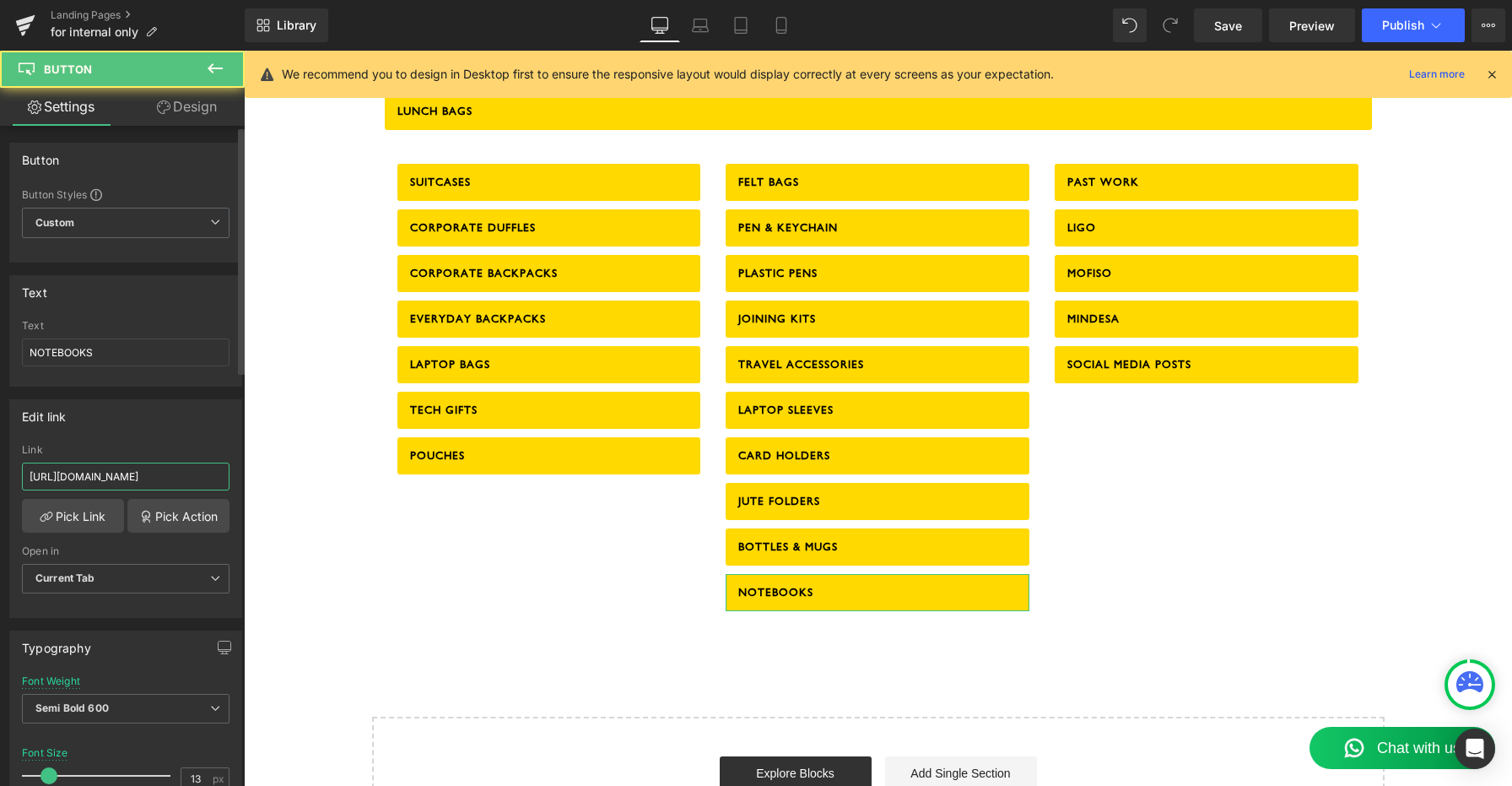
click at [168, 477] on input "[URL][DOMAIN_NAME]" at bounding box center [125, 476] width 208 height 27
paste input "EhJa6jYQLfoJ5ivGA"
type input "[URL][DOMAIN_NAME]"
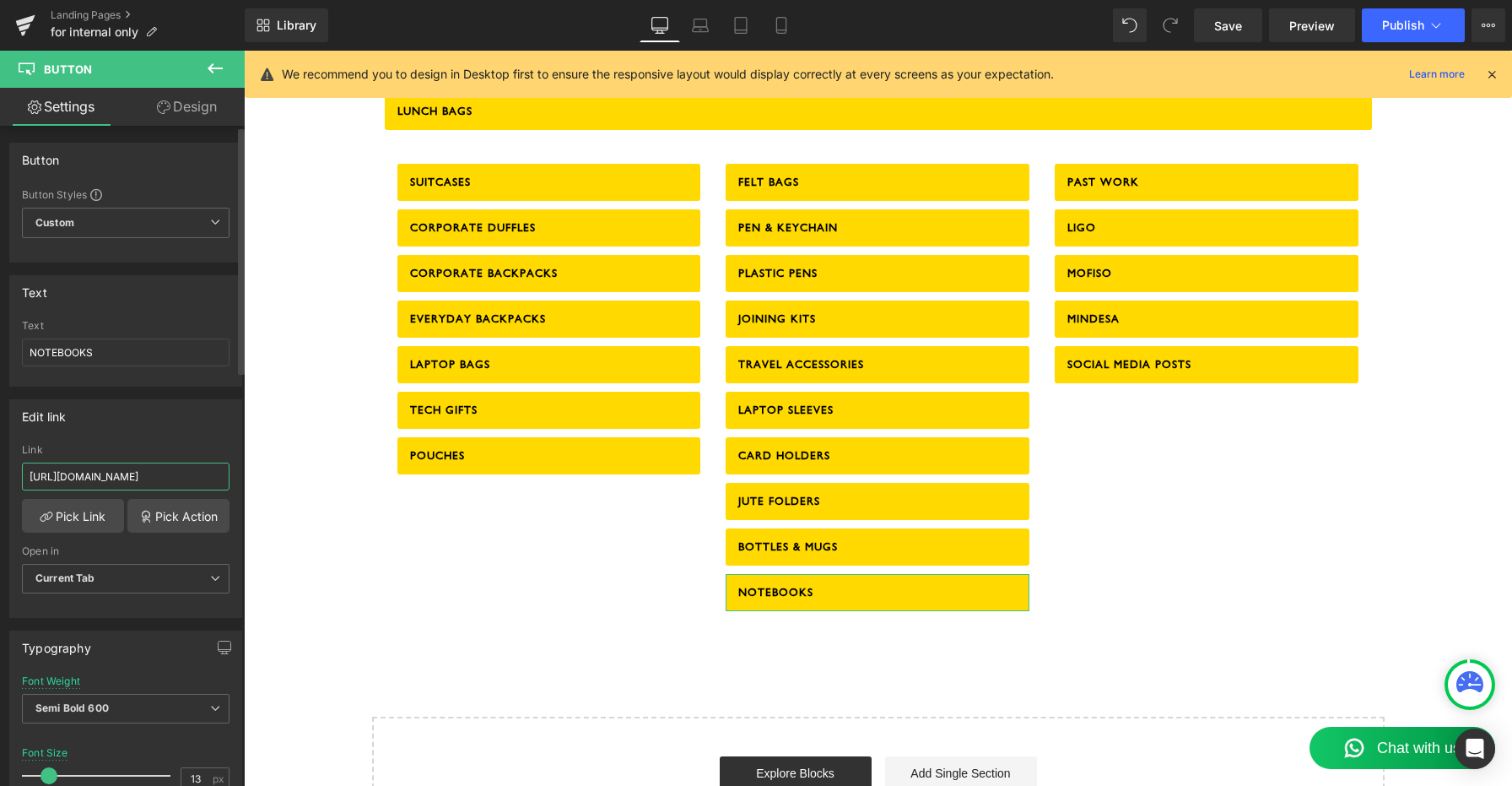
scroll to position [0, 35]
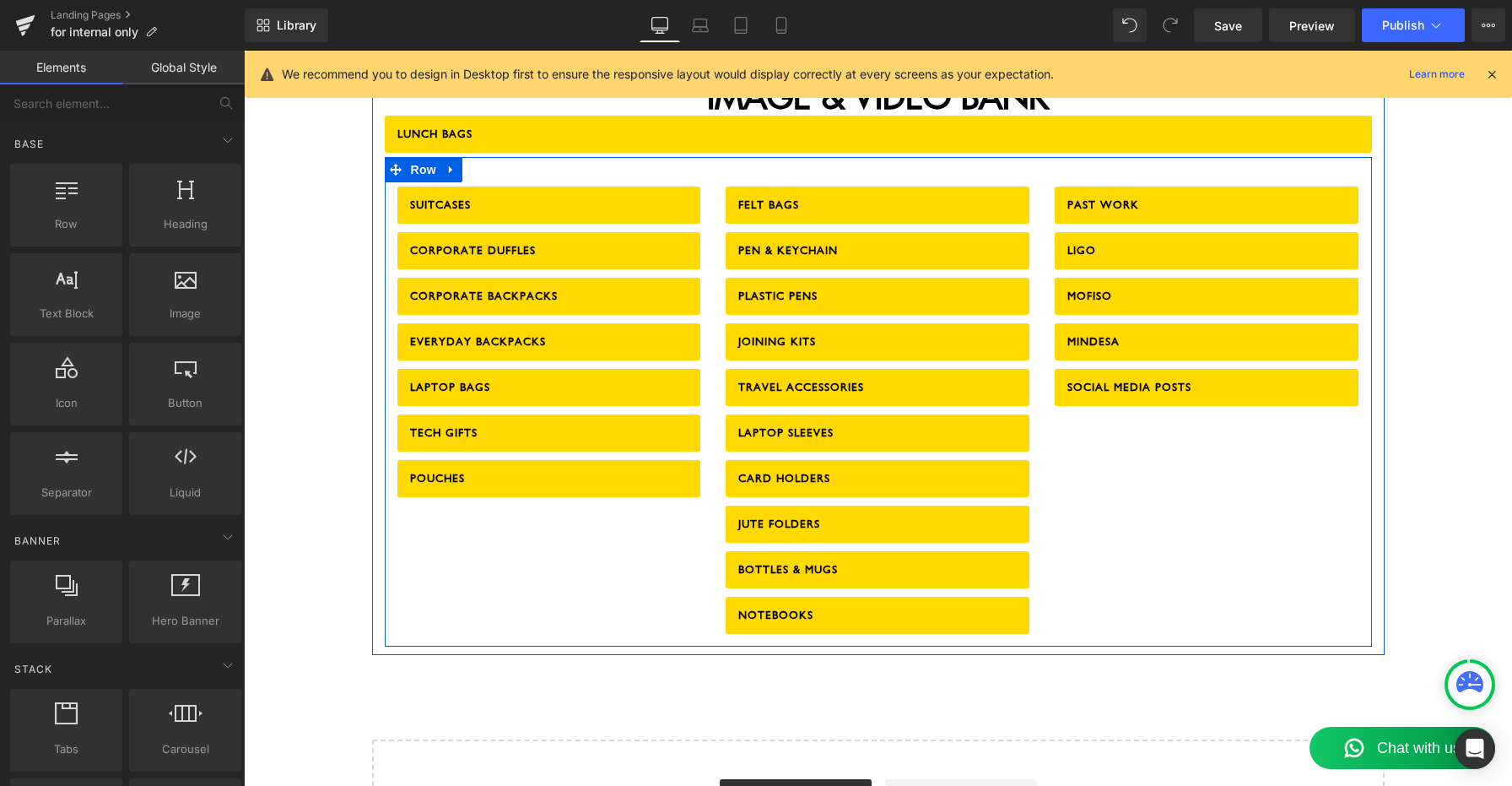
scroll to position [1995, 0]
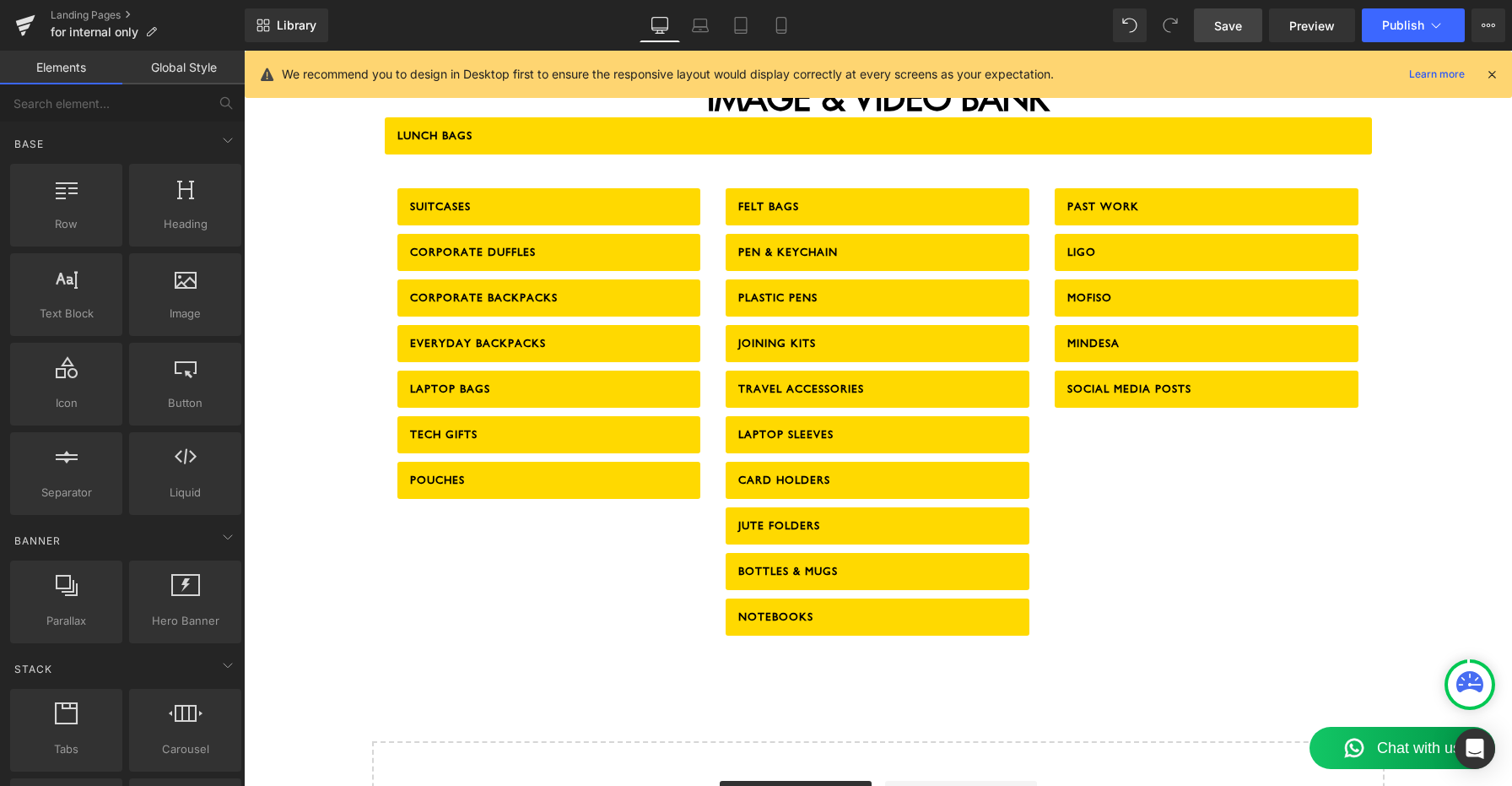
click at [1237, 32] on span "Save" at bounding box center [1228, 25] width 27 height 17
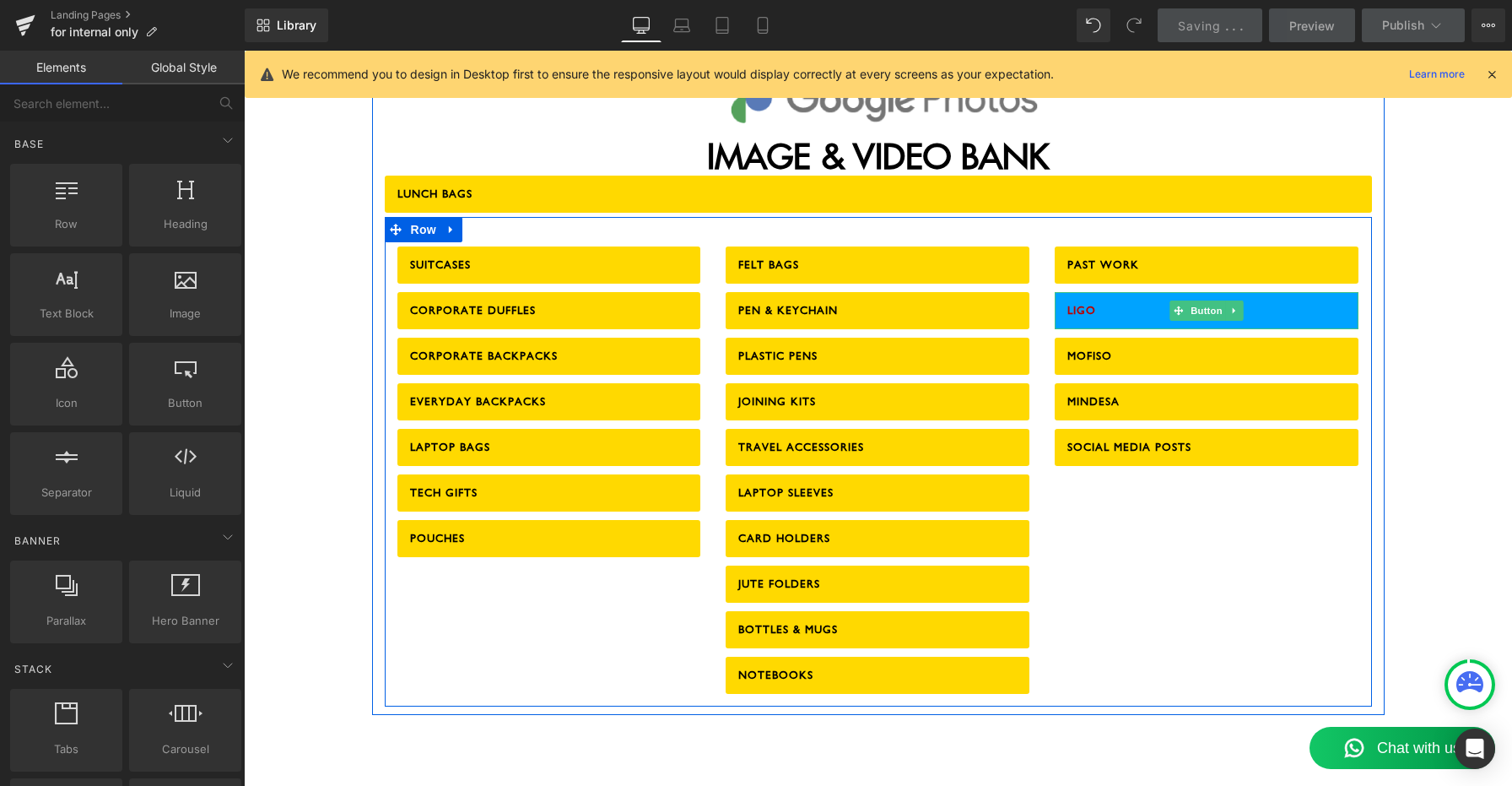
scroll to position [1927, 0]
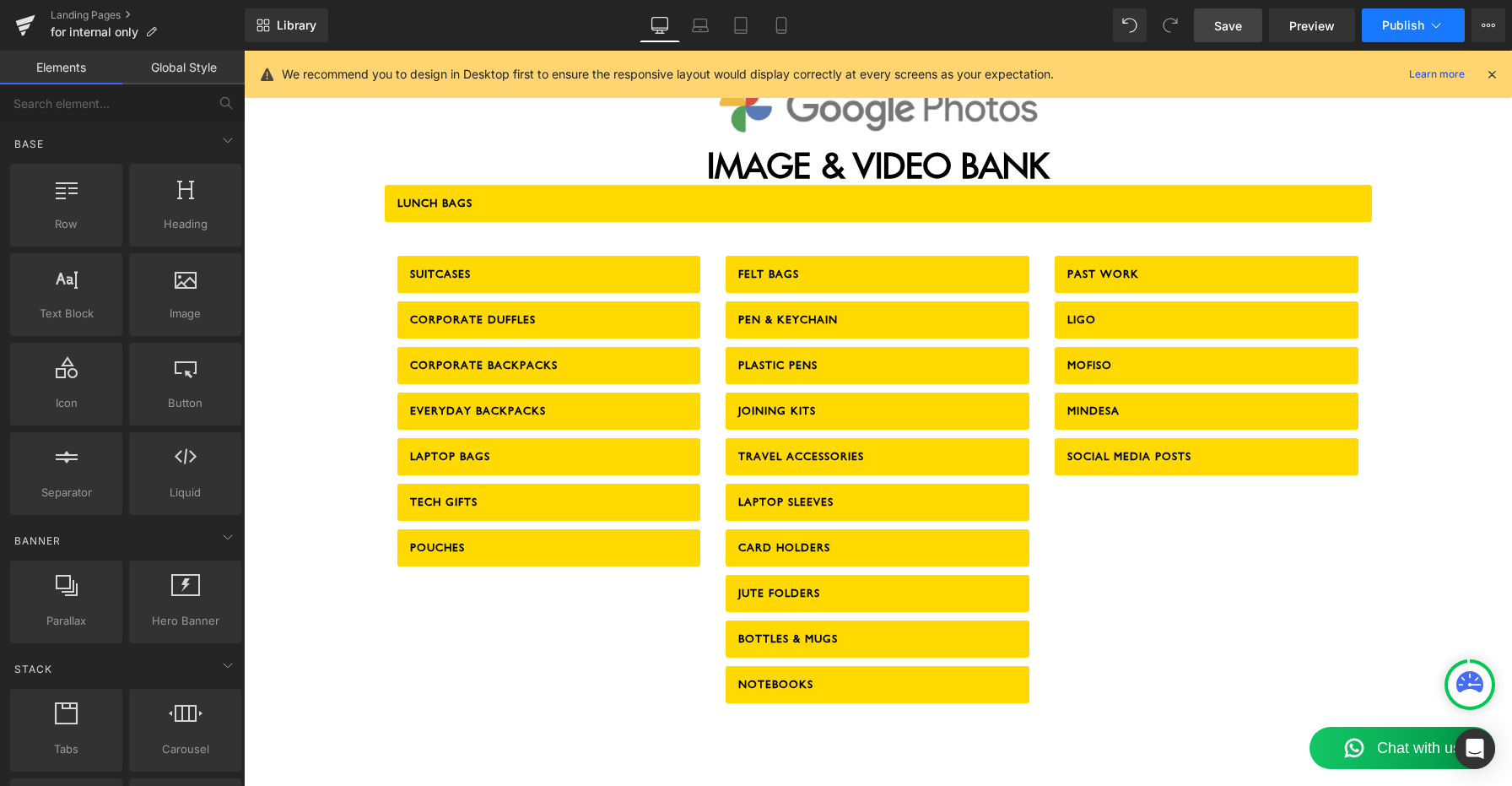
click at [1410, 27] on span "Publish" at bounding box center [1403, 25] width 42 height 14
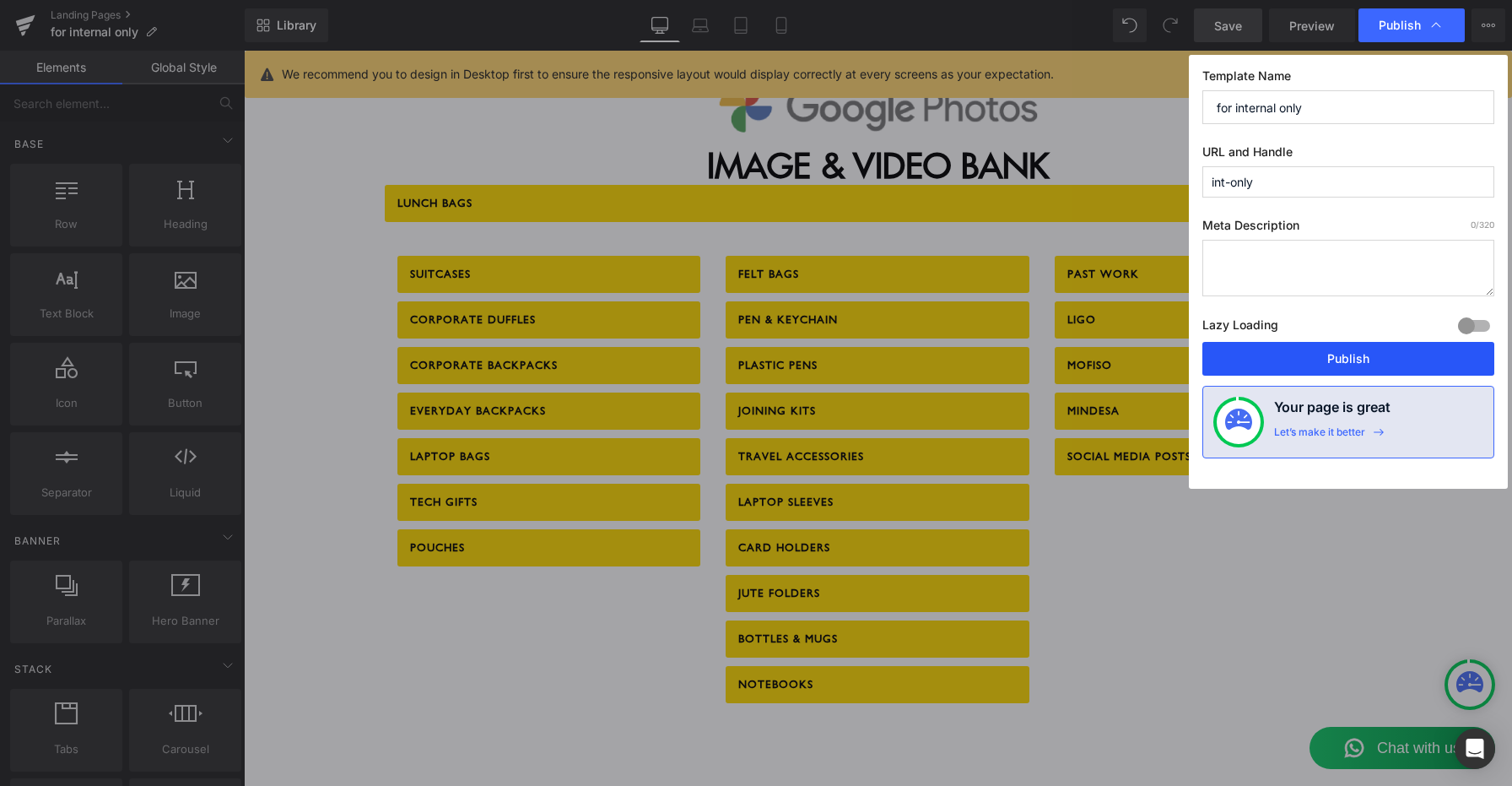
click at [1341, 364] on button "Publish" at bounding box center [1347, 358] width 292 height 34
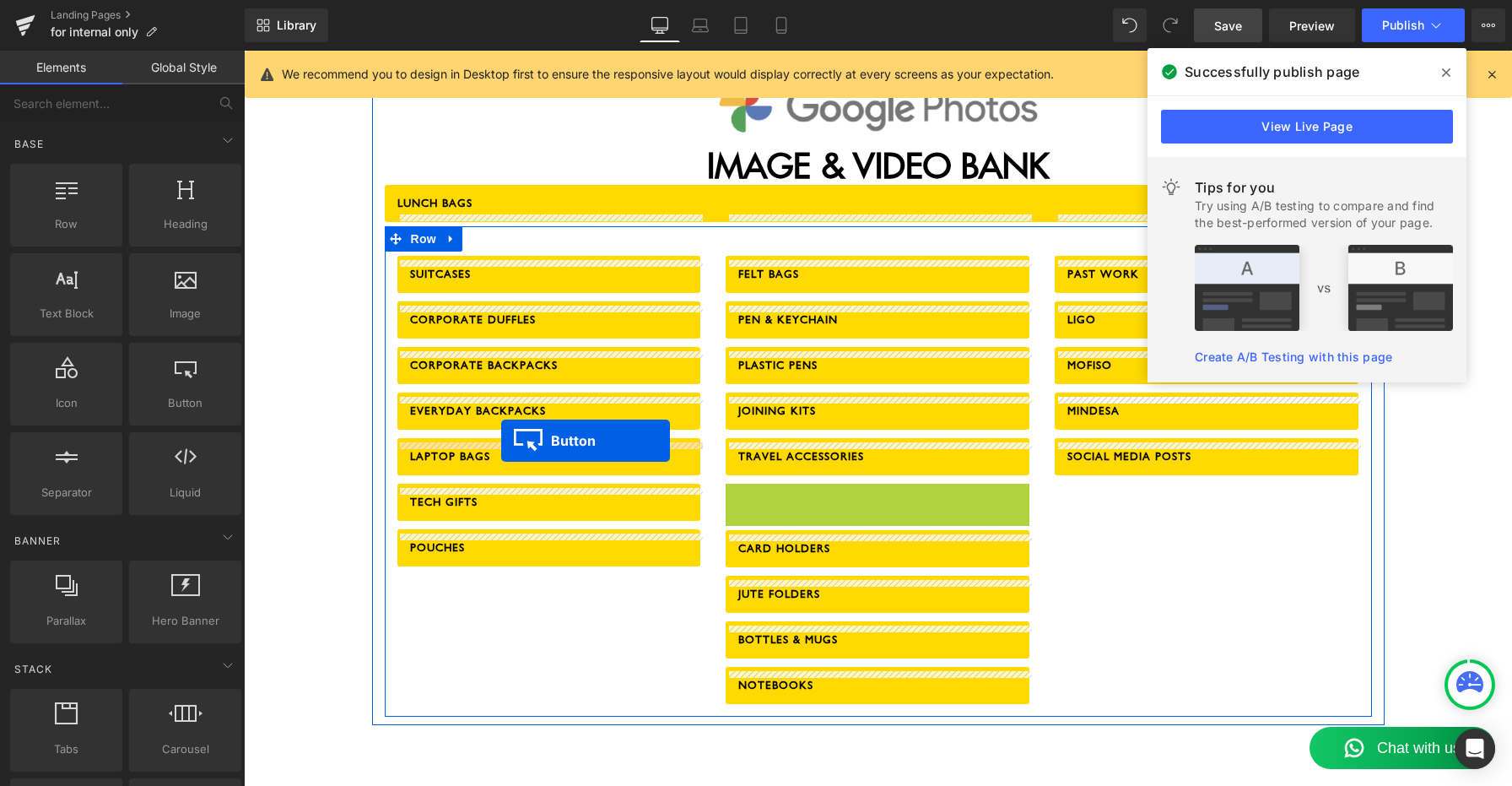
drag, startPoint x: 845, startPoint y: 461, endPoint x: 501, endPoint y: 440, distance: 344.6
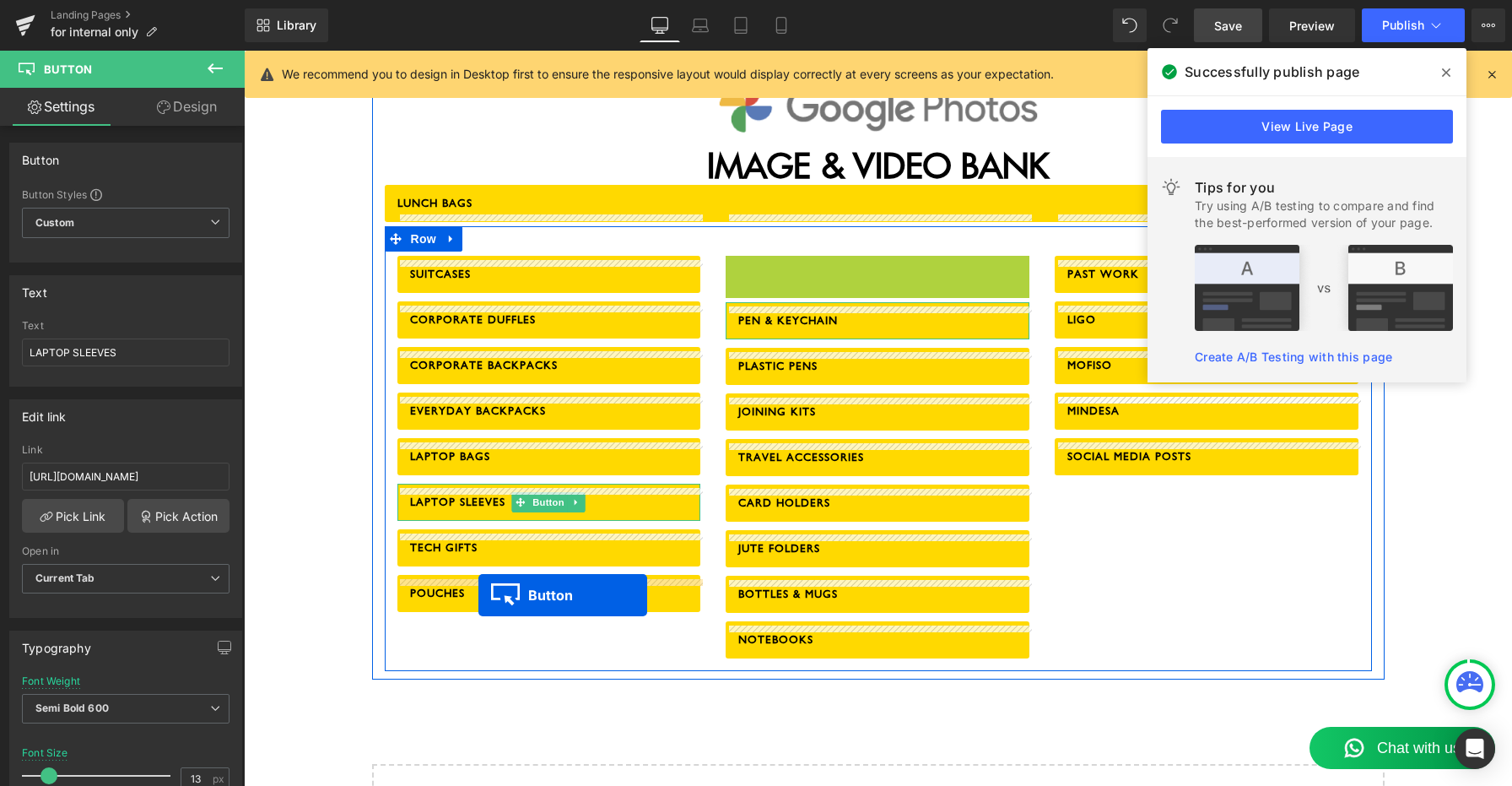
drag, startPoint x: 850, startPoint y: 235, endPoint x: 478, endPoint y: 595, distance: 517.7
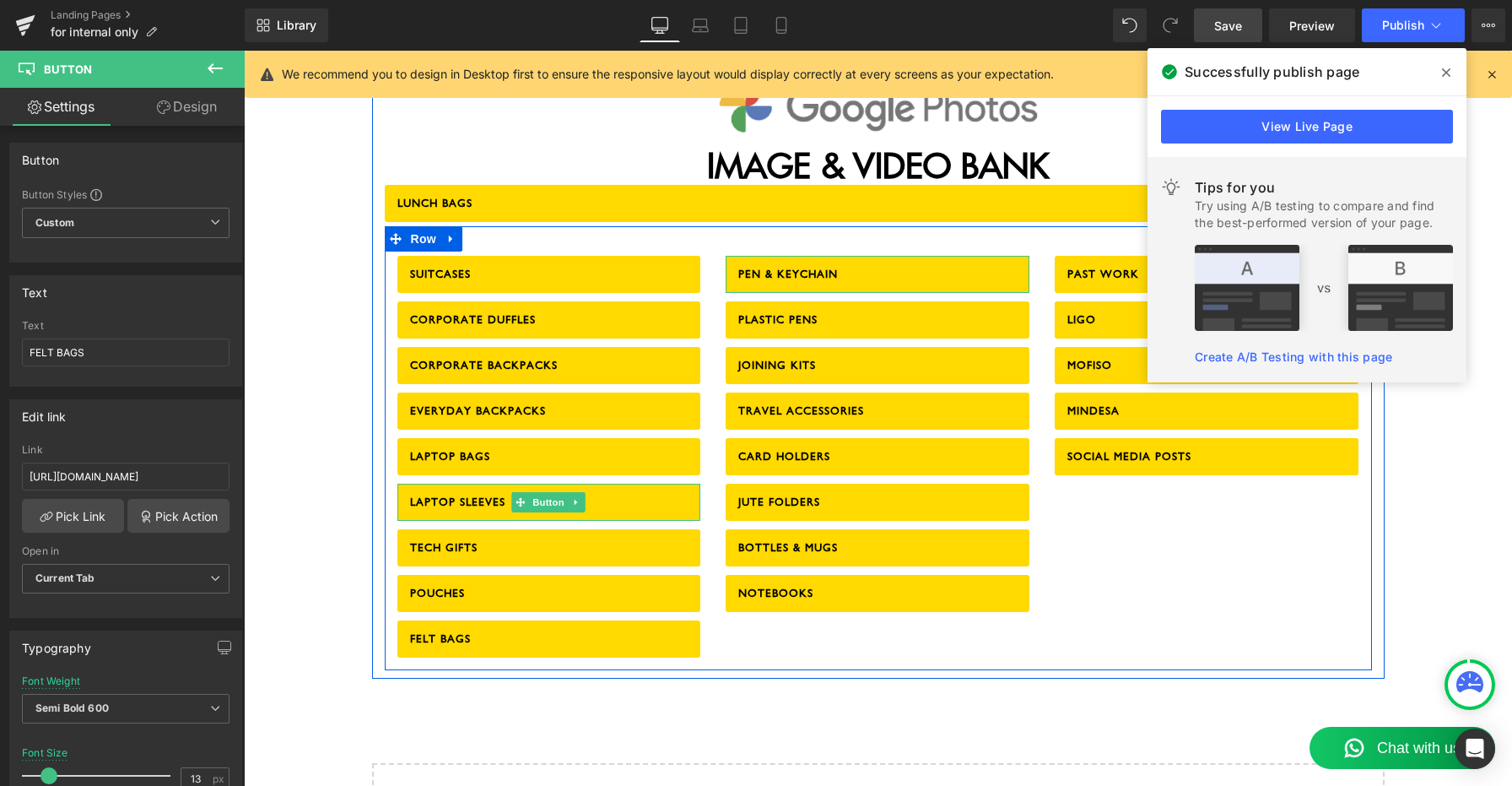
click at [1178, 526] on div "SUITCASES Button CORPORATE DUFFLES Button CORPORATE BACKPACKS Button EVERYDAY B…" at bounding box center [878, 447] width 987 height 444
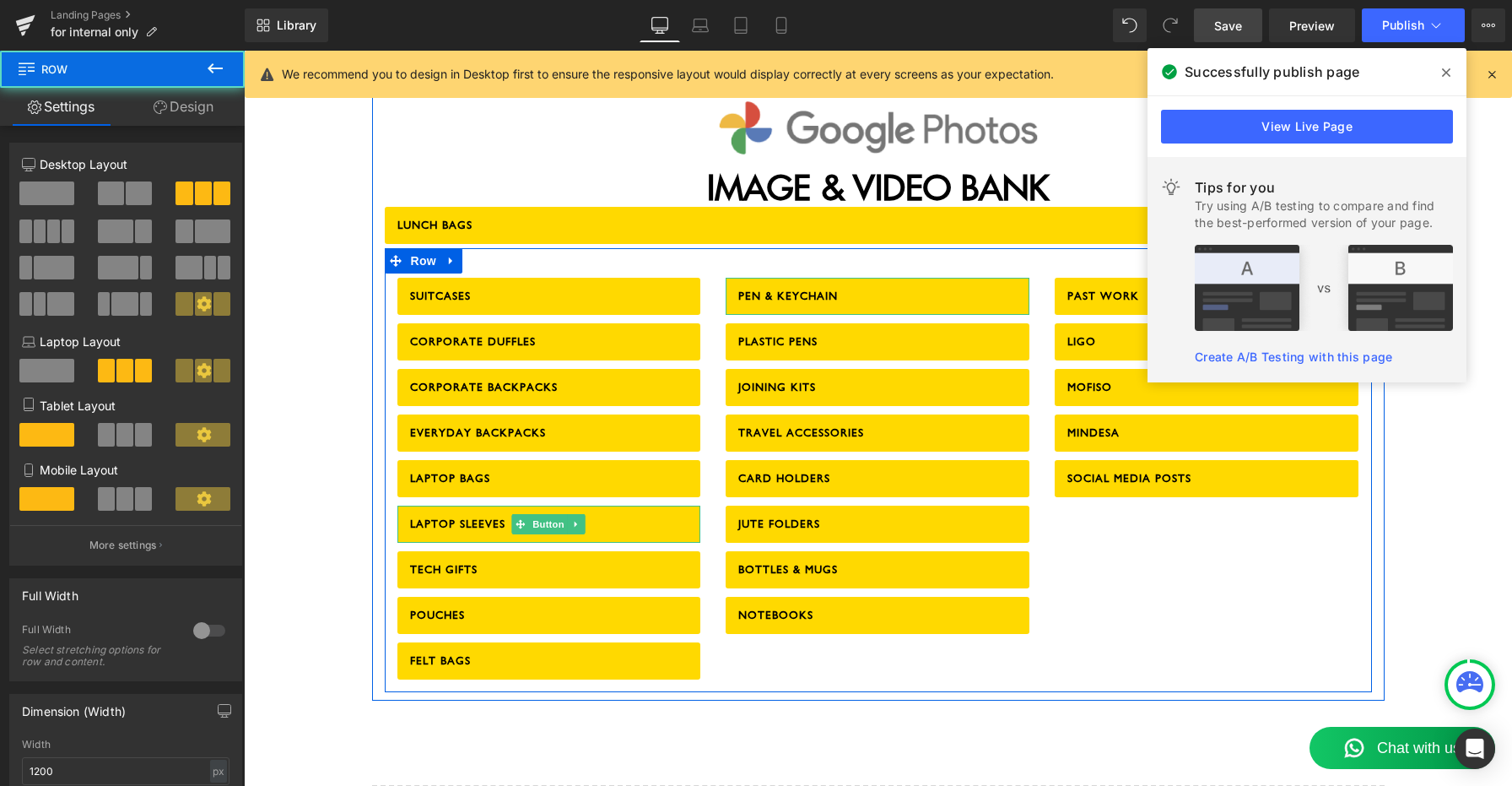
scroll to position [1890, 0]
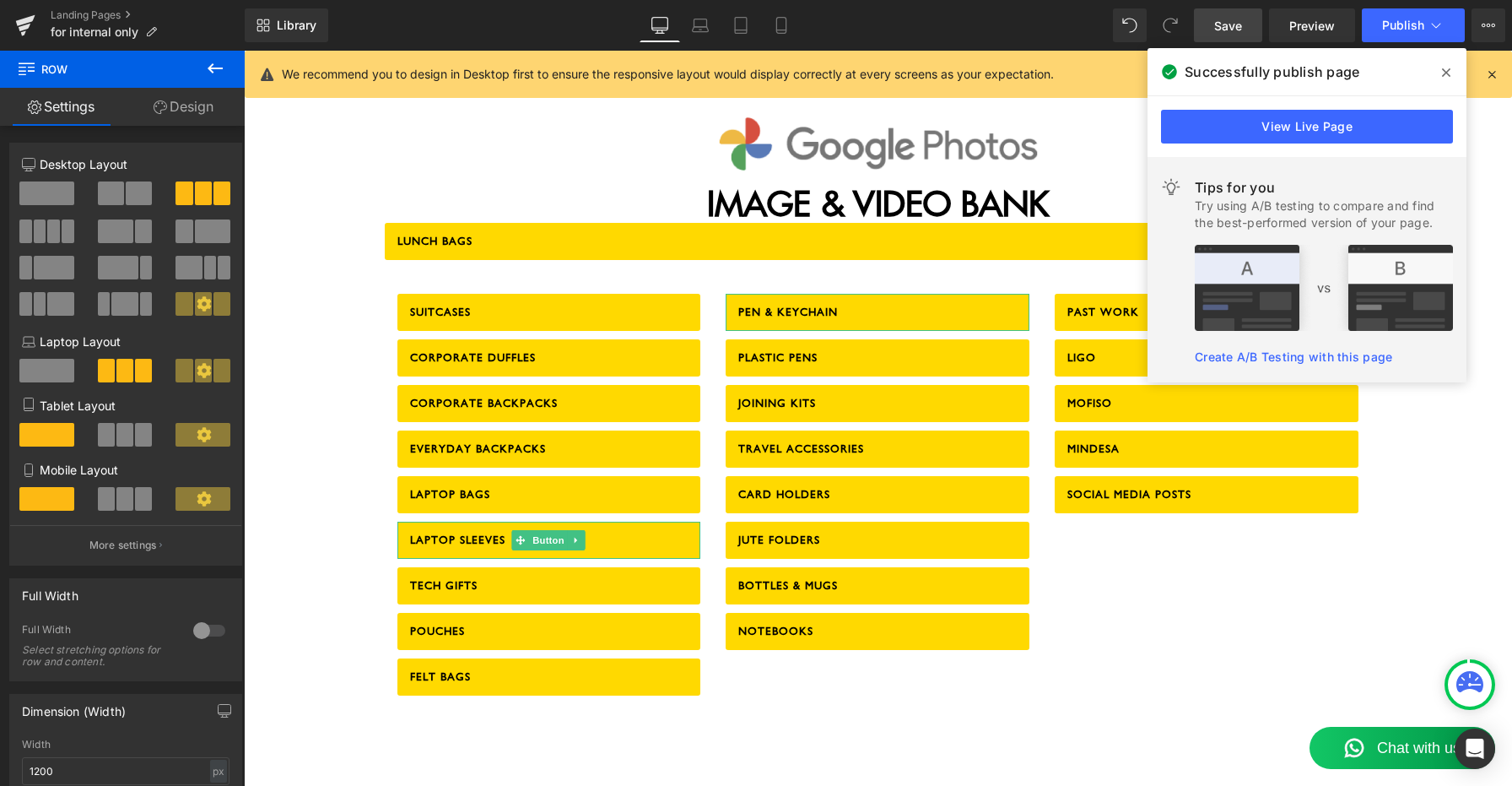
click at [1232, 27] on span "Save" at bounding box center [1228, 25] width 27 height 17
click at [1412, 27] on span "Publish" at bounding box center [1403, 25] width 42 height 14
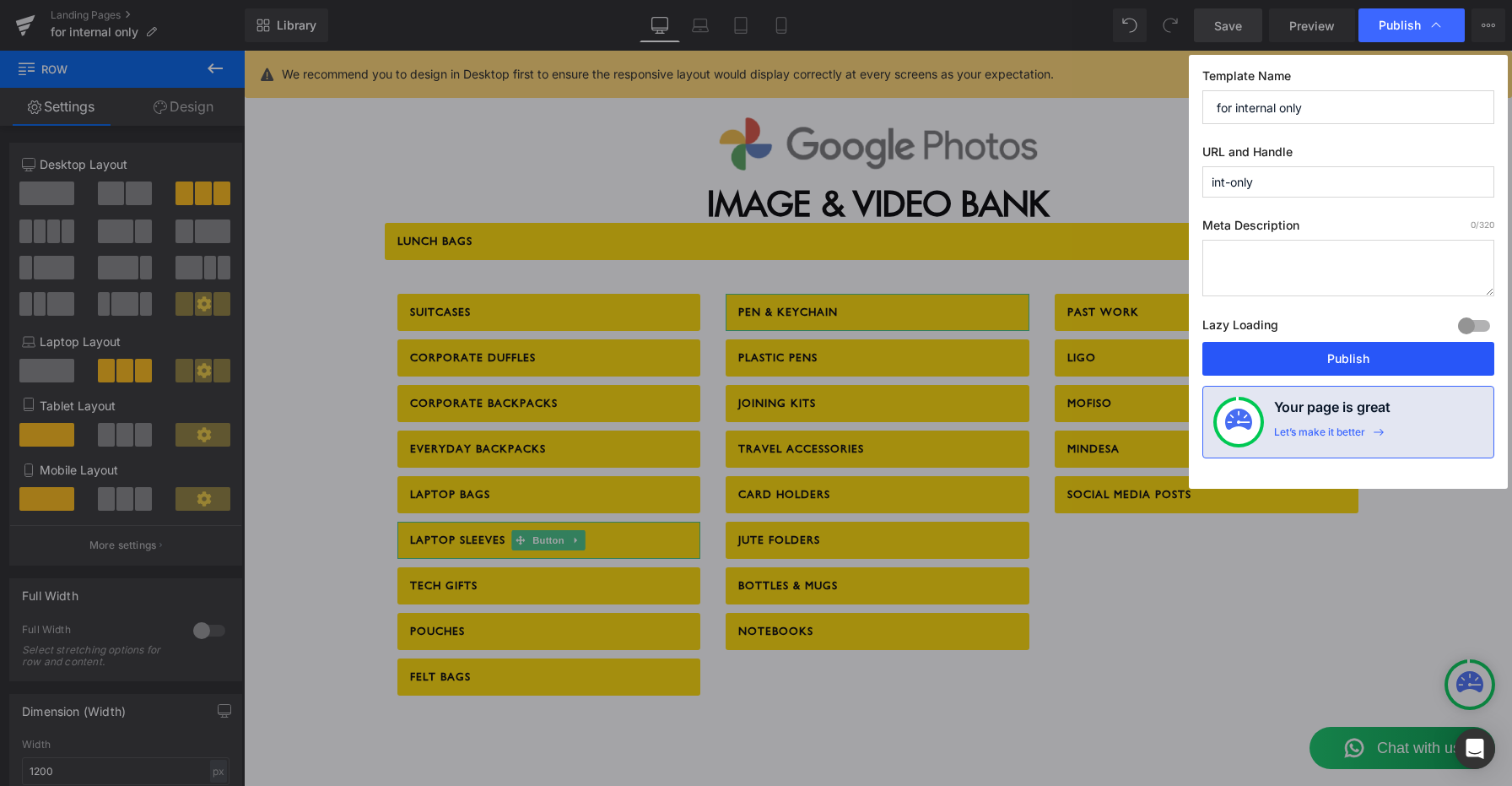
click at [1311, 361] on button "Publish" at bounding box center [1347, 358] width 292 height 34
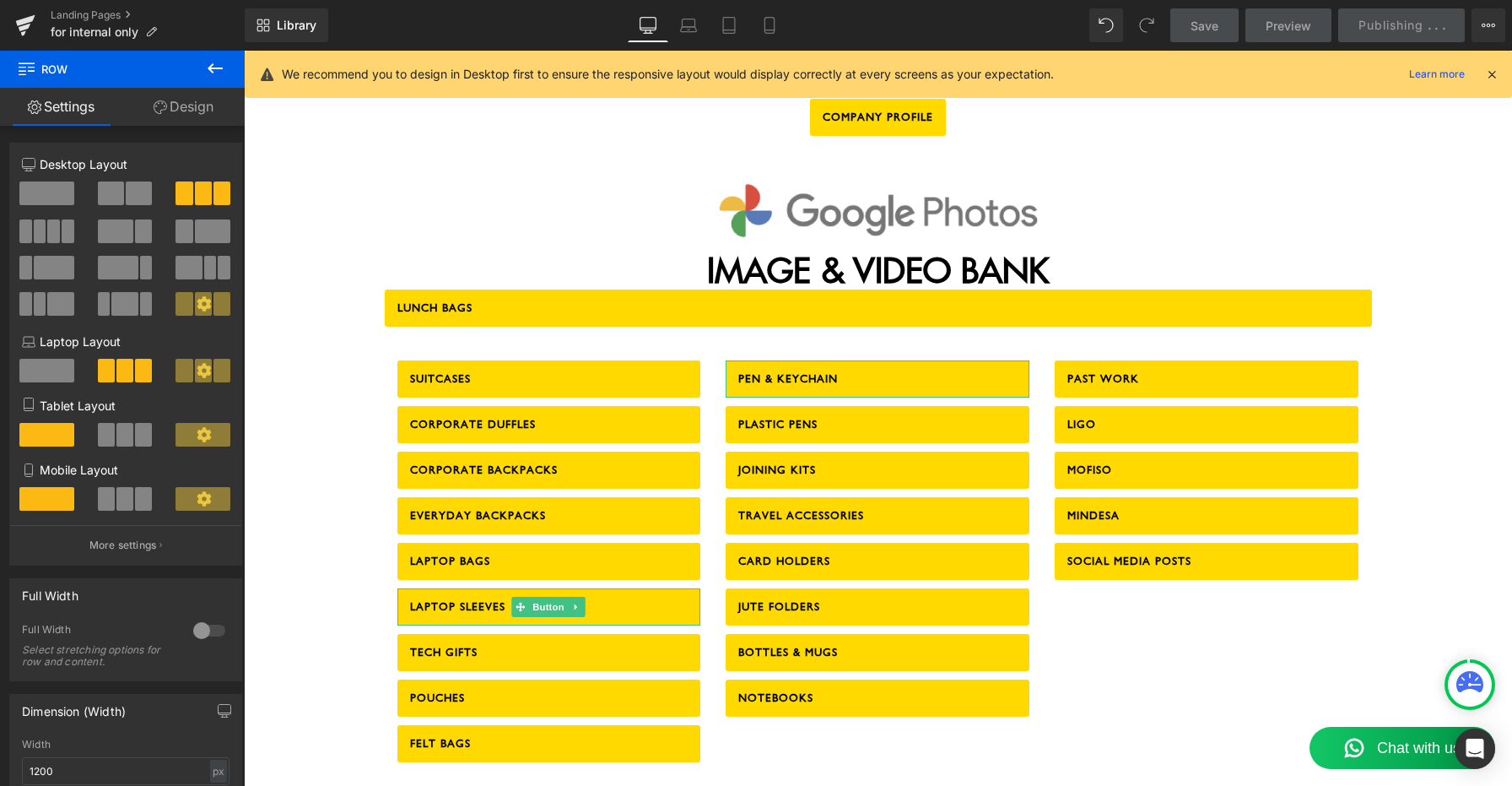
scroll to position [1816, 0]
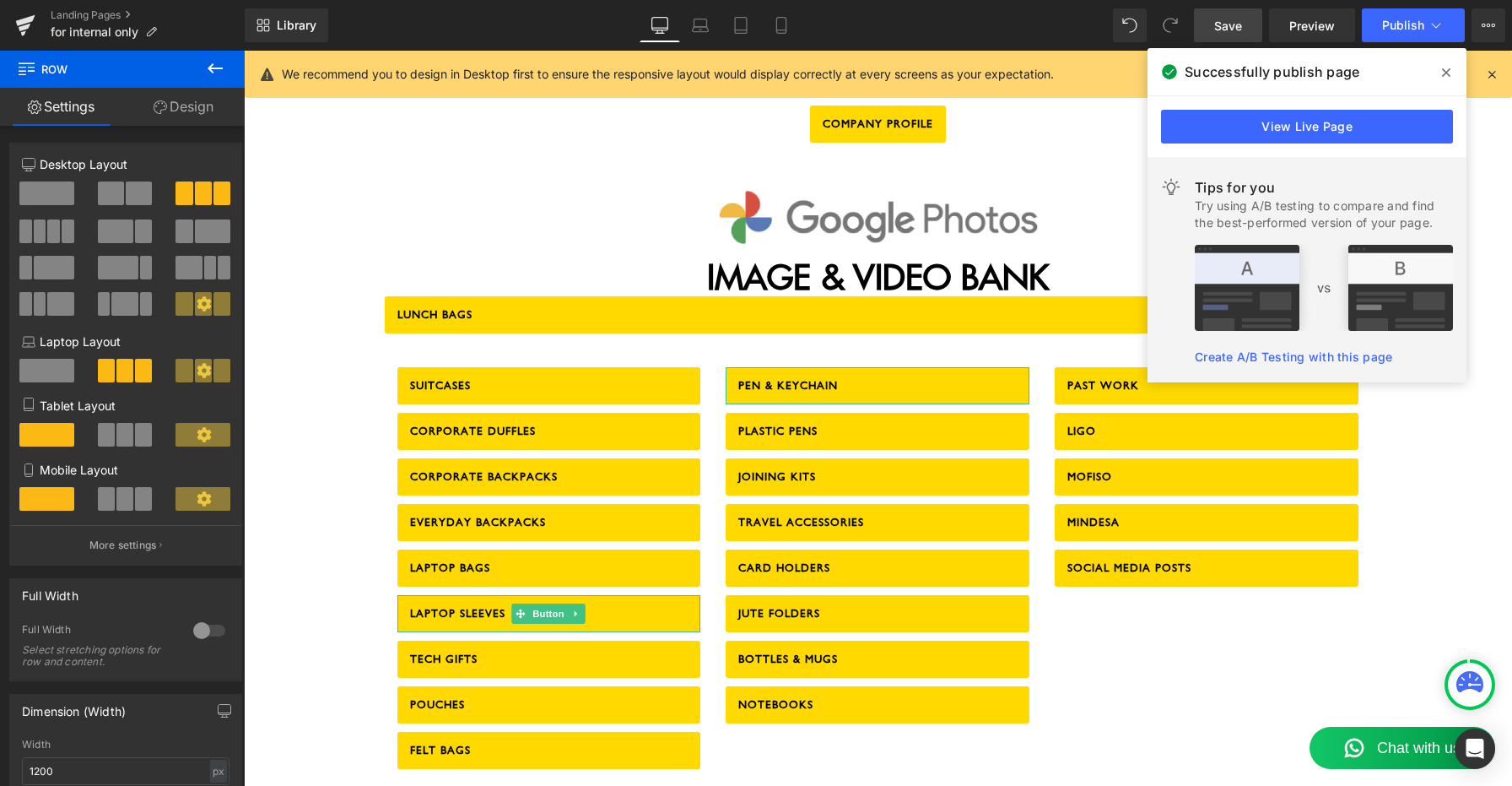
click at [1447, 70] on icon at bounding box center [1445, 72] width 8 height 8
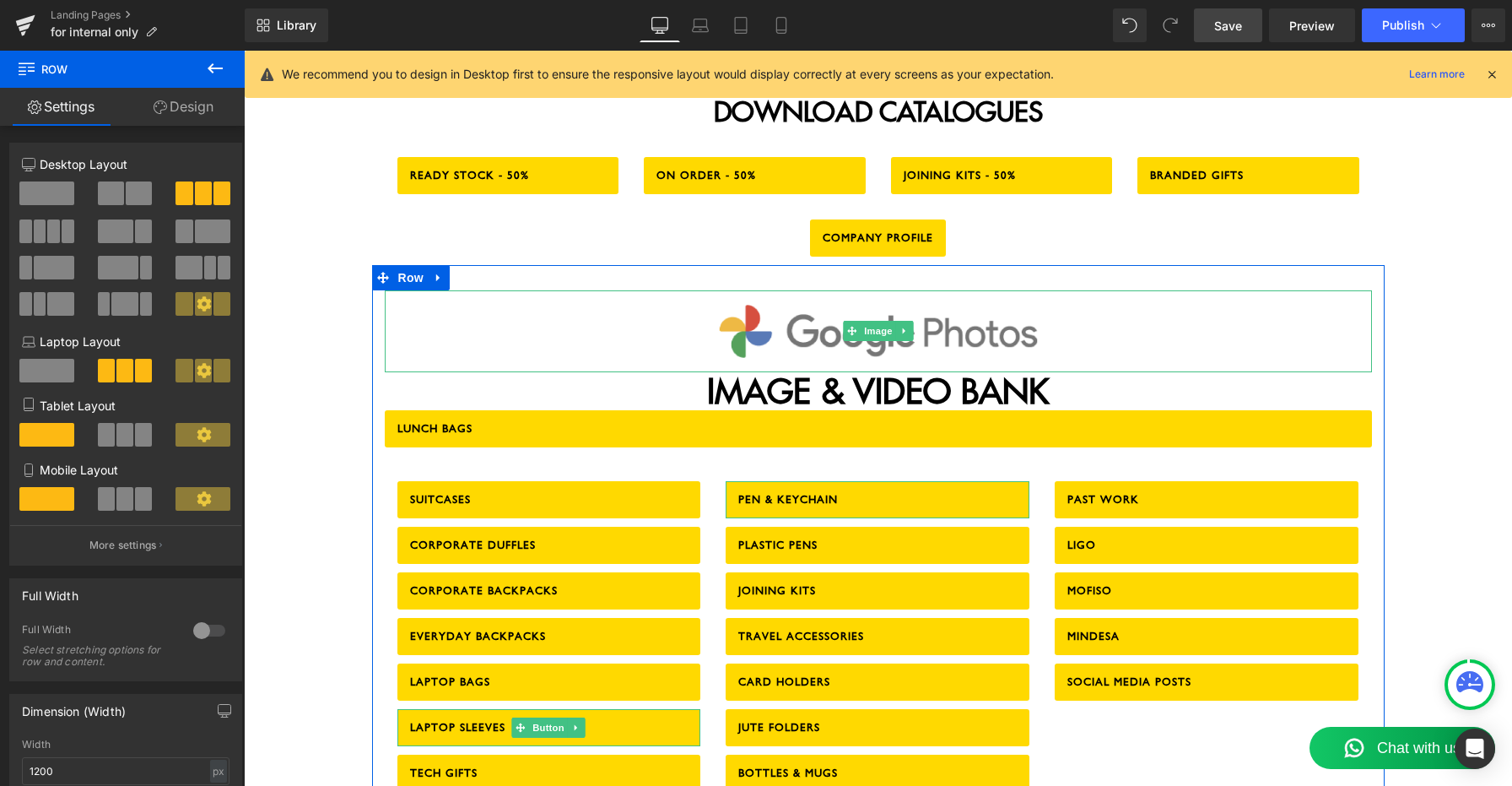
scroll to position [1674, 0]
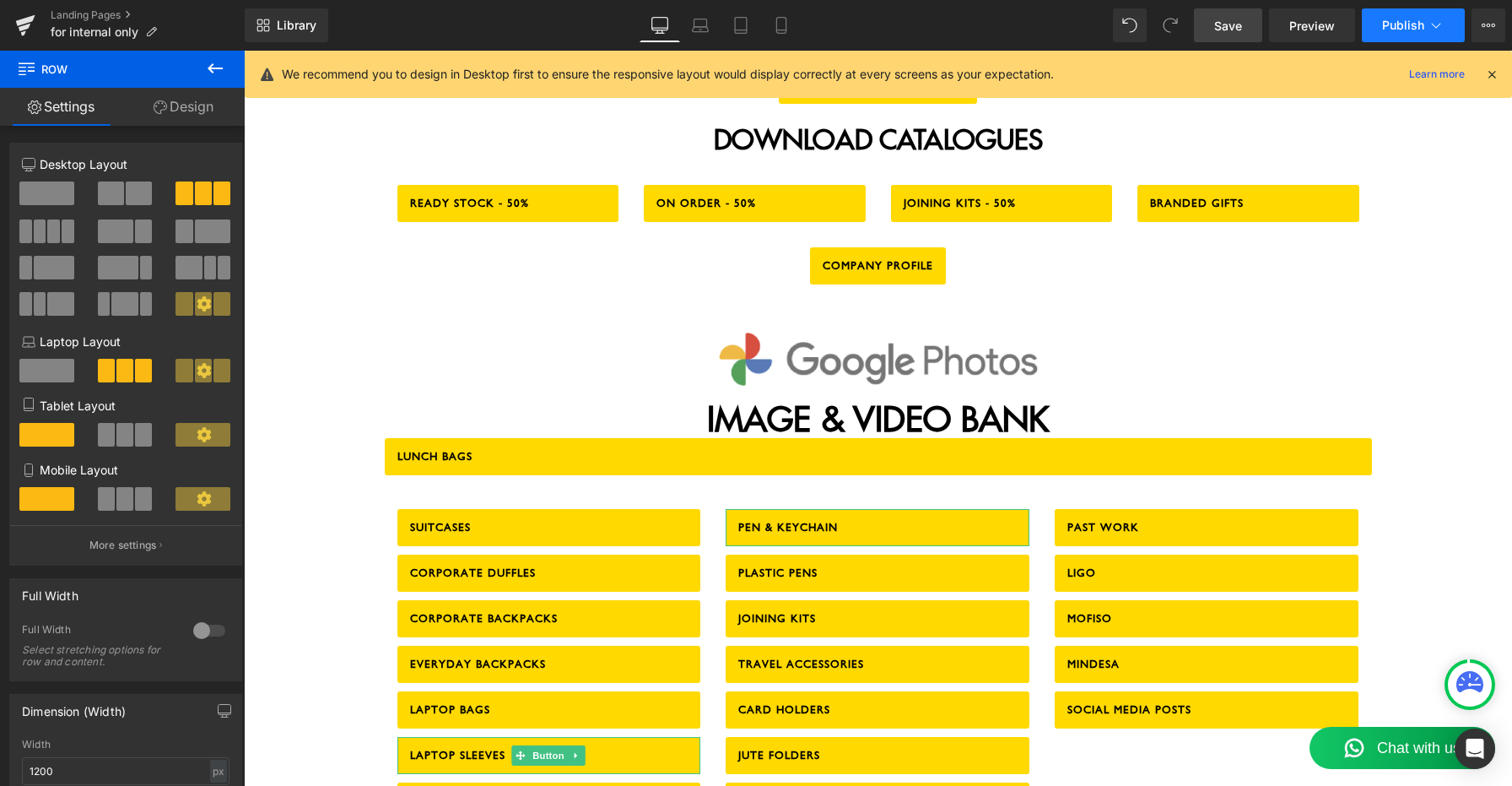
click at [1422, 27] on span "Publish" at bounding box center [1403, 25] width 42 height 14
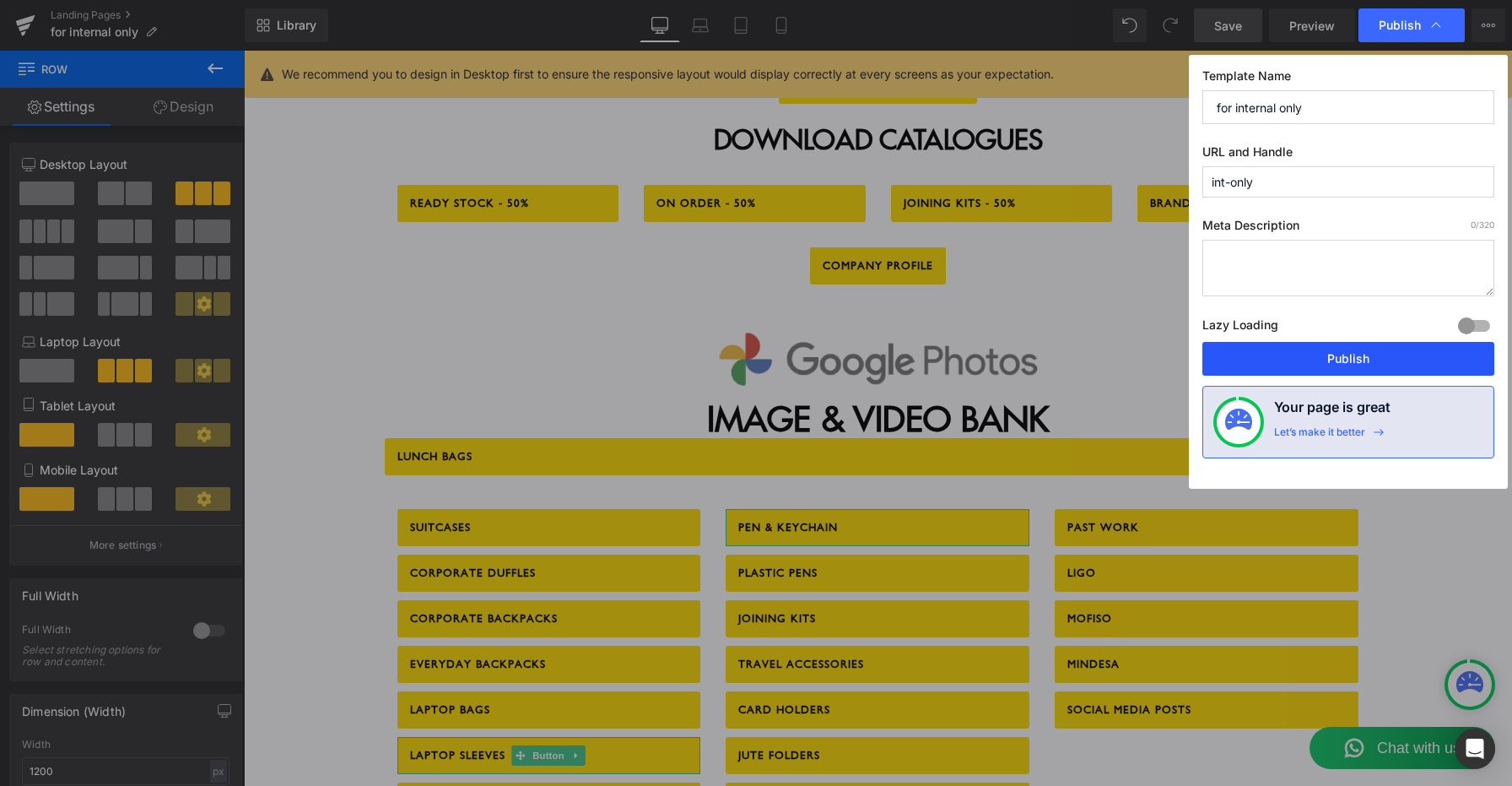
click at [1345, 359] on button "Publish" at bounding box center [1347, 358] width 292 height 34
